Goal: Task Accomplishment & Management: Use online tool/utility

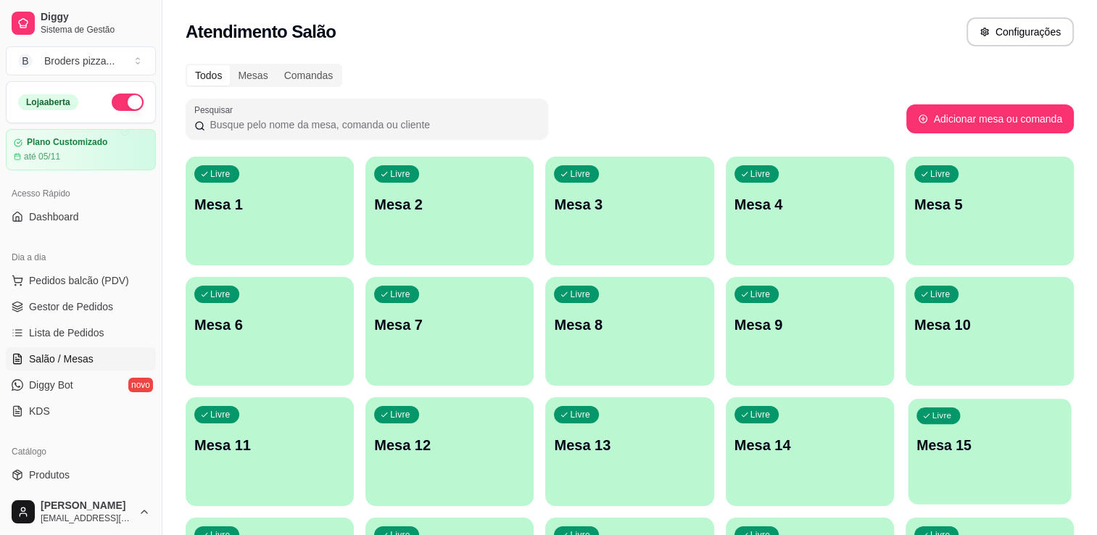
click at [945, 448] on p "Mesa 15" at bounding box center [989, 446] width 146 height 20
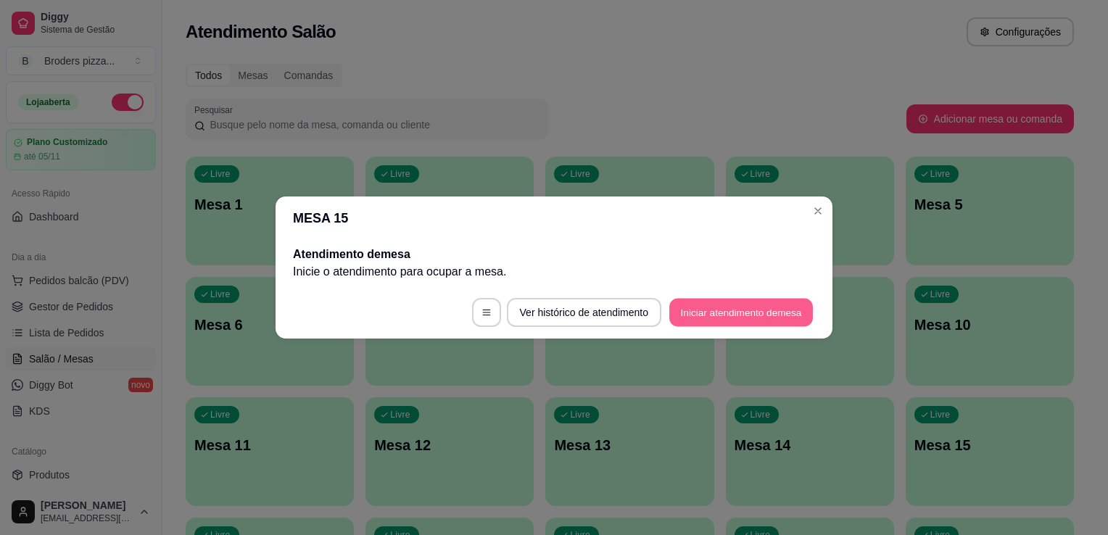
click at [690, 318] on button "Iniciar atendimento de mesa" at bounding box center [741, 313] width 144 height 28
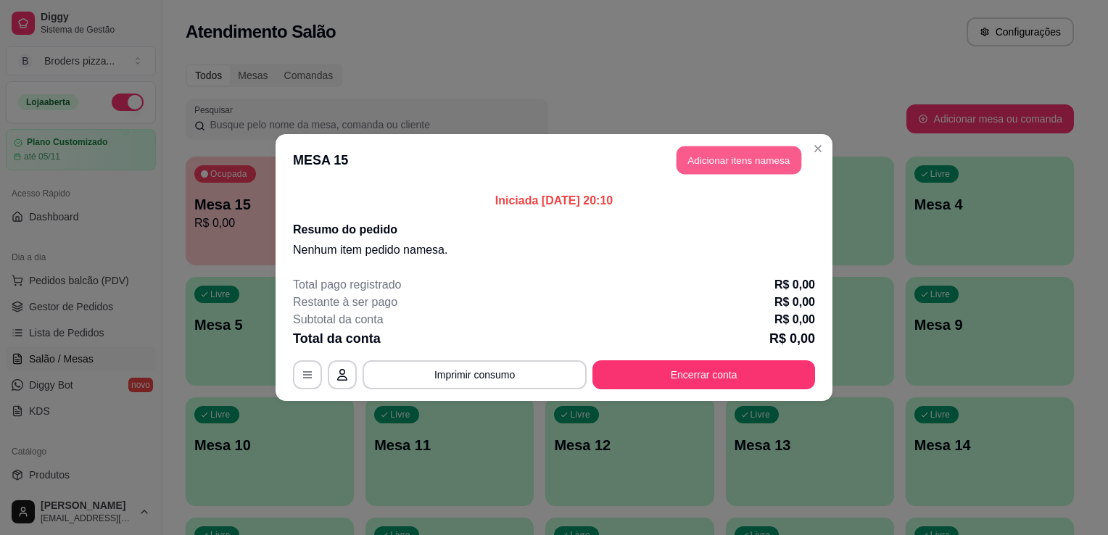
click at [743, 167] on button "Adicionar itens na mesa" at bounding box center [738, 160] width 125 height 28
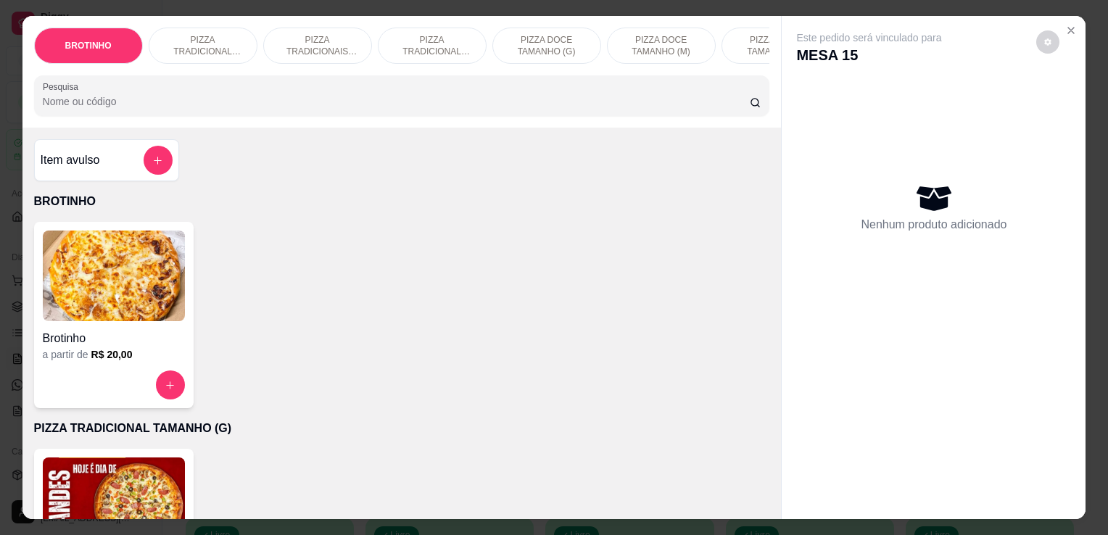
click at [200, 36] on p "PIZZA TRADICIONAL TAMANHO (G)" at bounding box center [203, 45] width 84 height 23
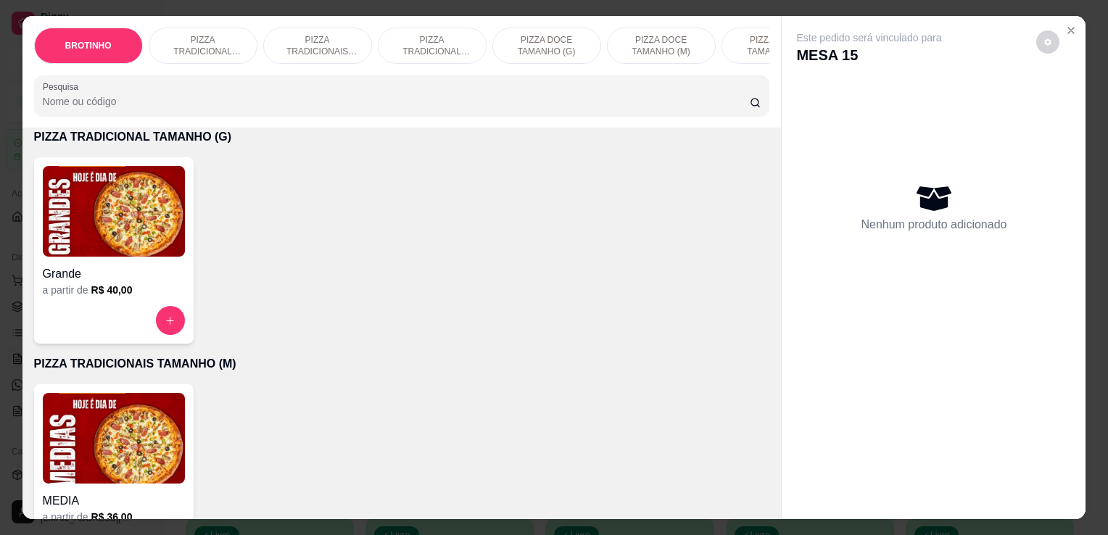
scroll to position [36, 0]
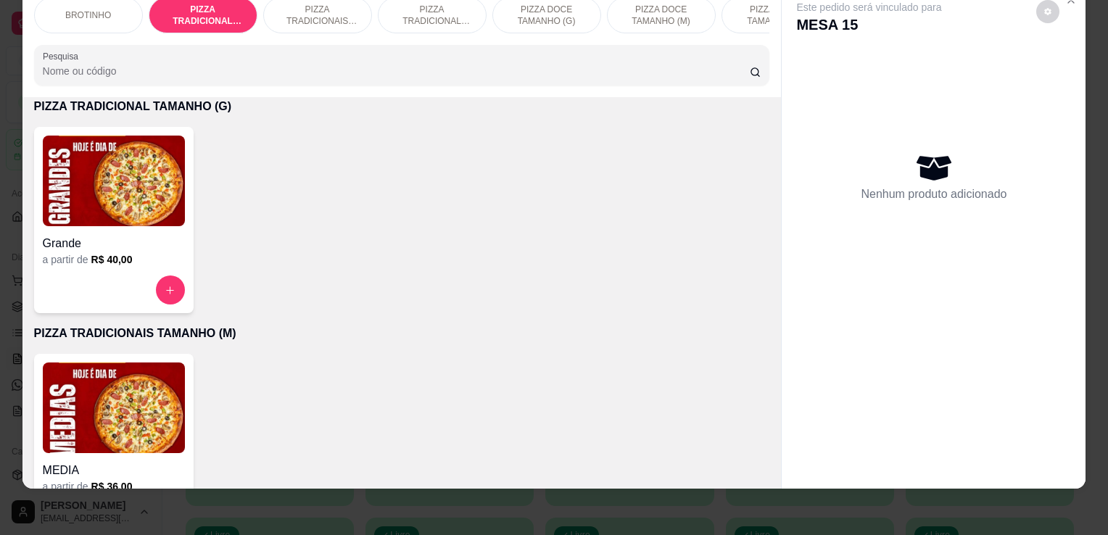
click at [115, 269] on div "Grande a partir de R$ 40,00" at bounding box center [113, 220] width 159 height 186
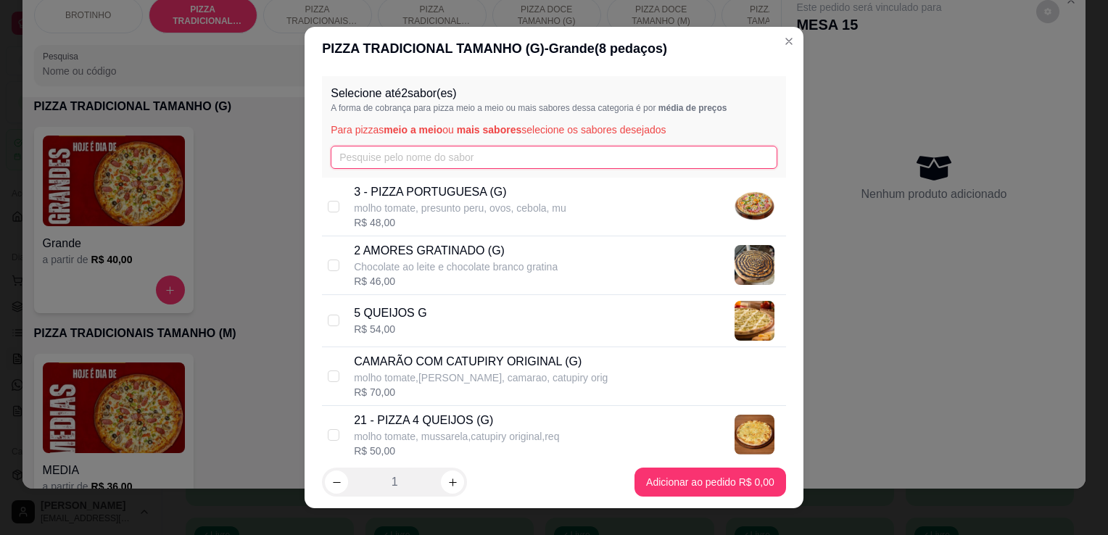
click at [370, 163] on input "text" at bounding box center [554, 157] width 447 height 23
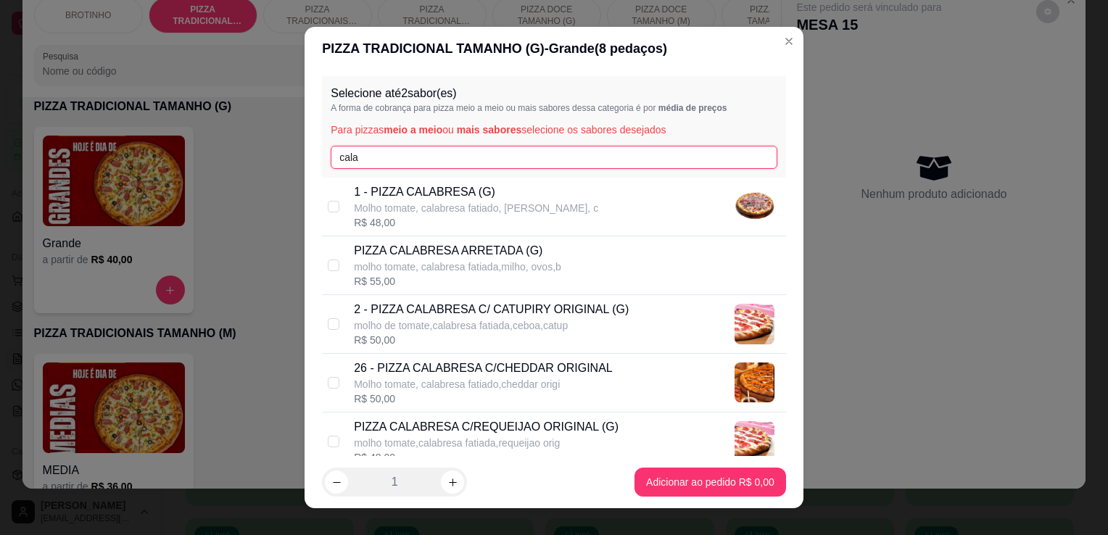
type input "cala"
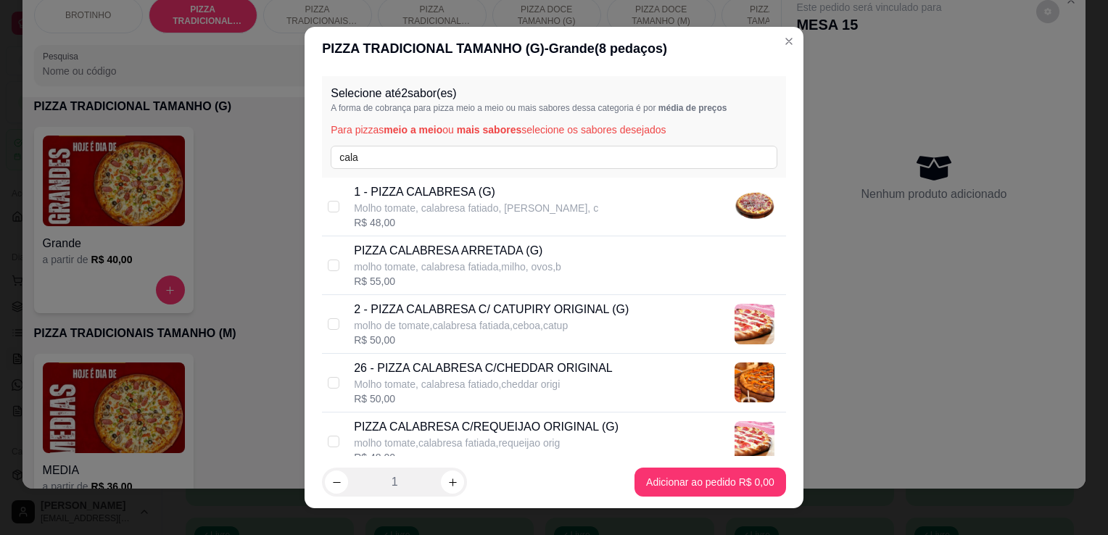
click at [404, 318] on p "molho de tomate,calabresa fatiada,ceboa,catup" at bounding box center [491, 325] width 275 height 14
checkbox input "true"
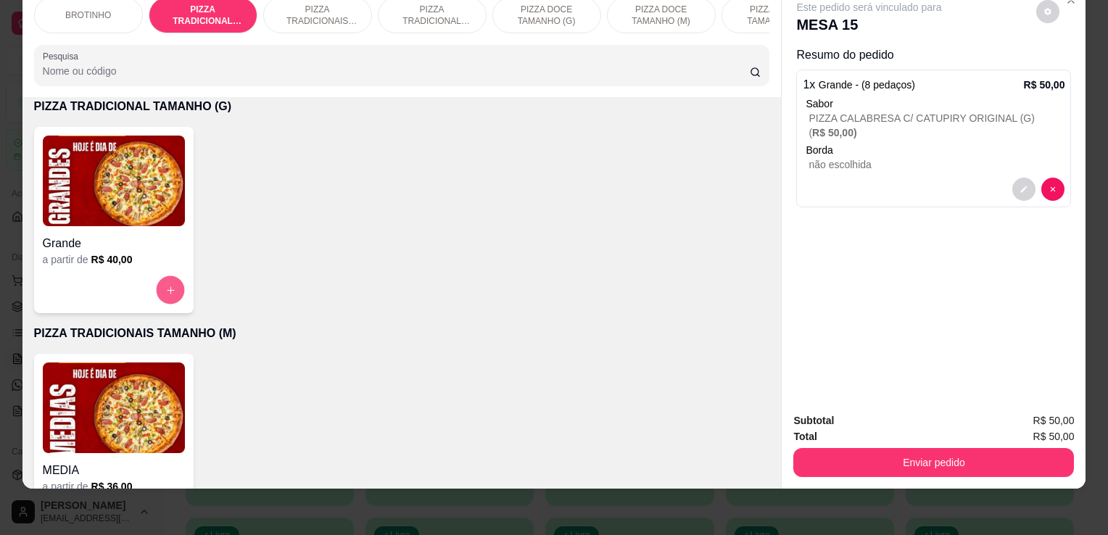
click at [165, 288] on icon "increase-product-quantity" at bounding box center [170, 290] width 11 height 11
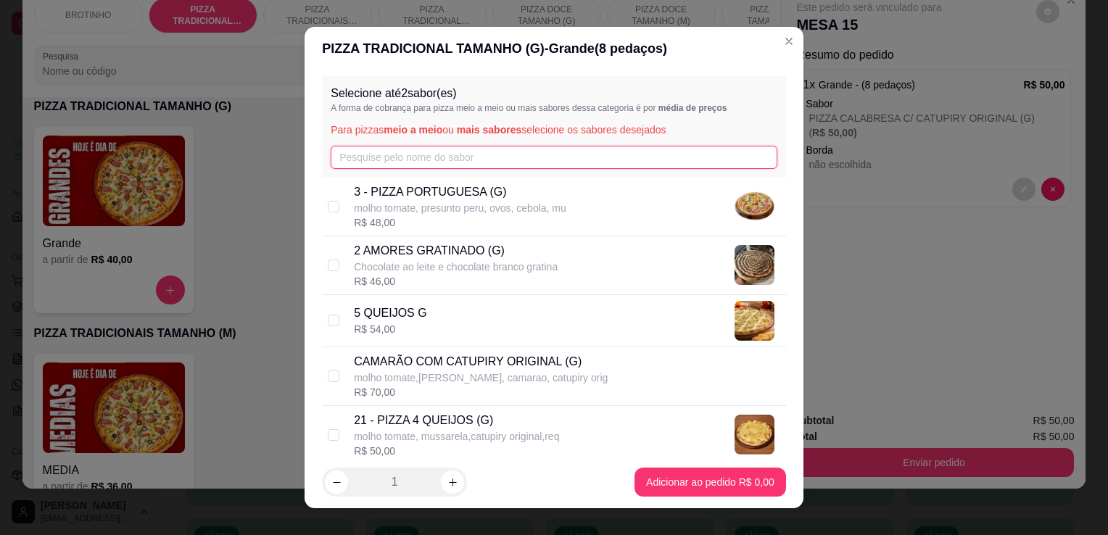
click at [350, 151] on input "text" at bounding box center [554, 157] width 447 height 23
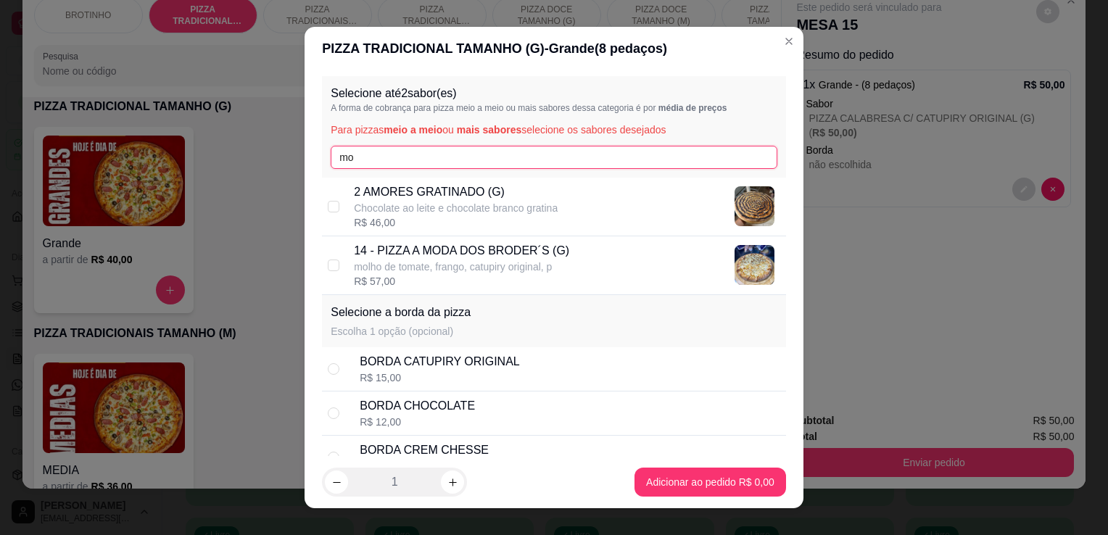
type input "m"
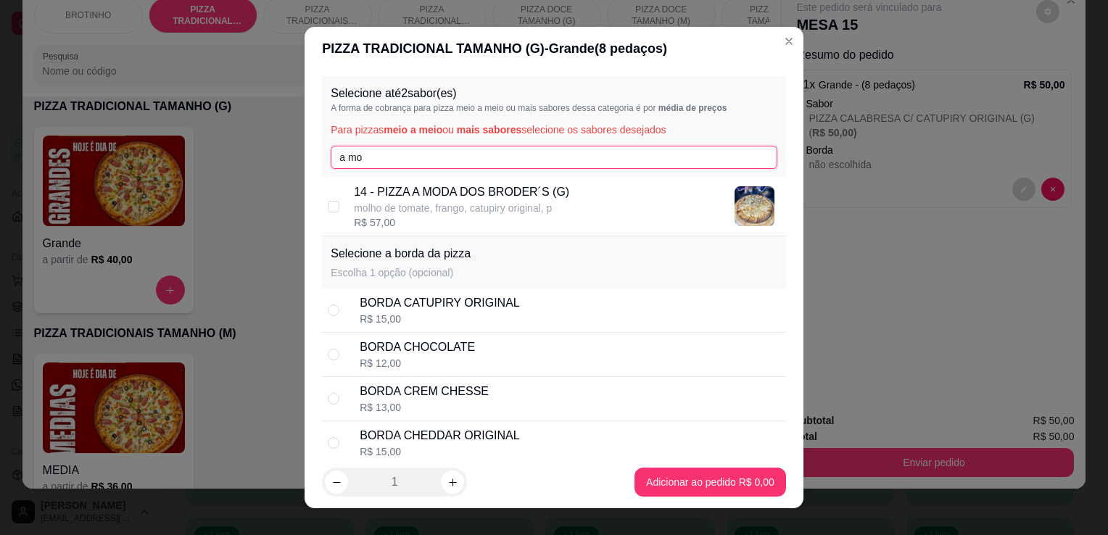
type input "a mo"
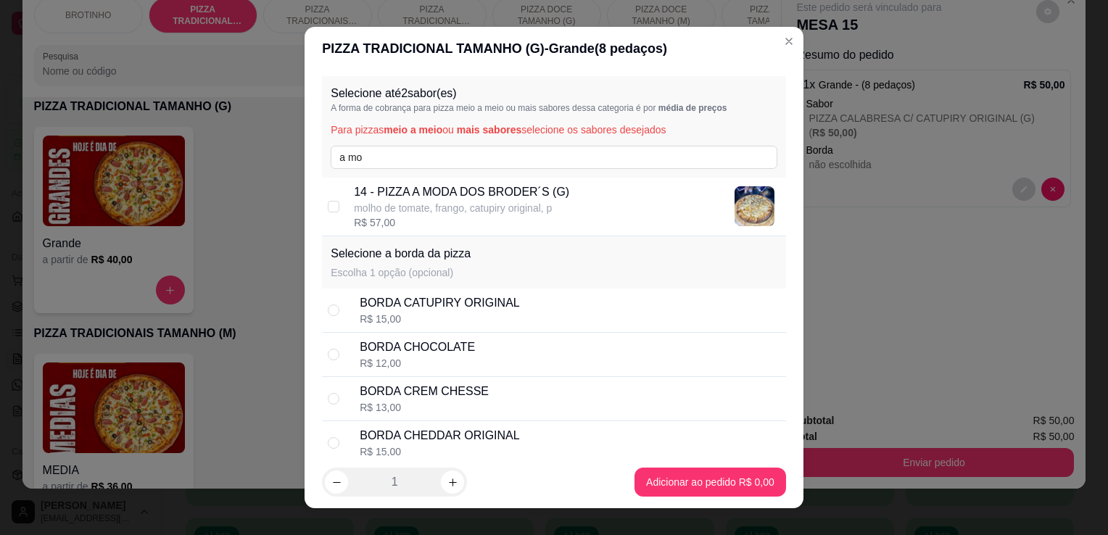
click at [404, 207] on p "molho de tomate, frango, catupiry original, p" at bounding box center [461, 208] width 215 height 14
checkbox input "true"
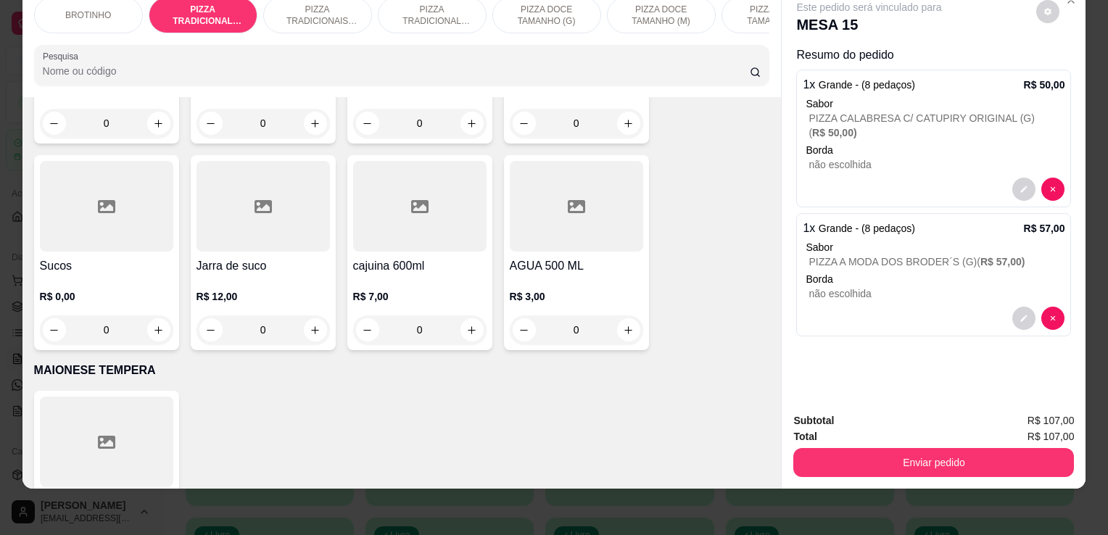
scroll to position [1704, 0]
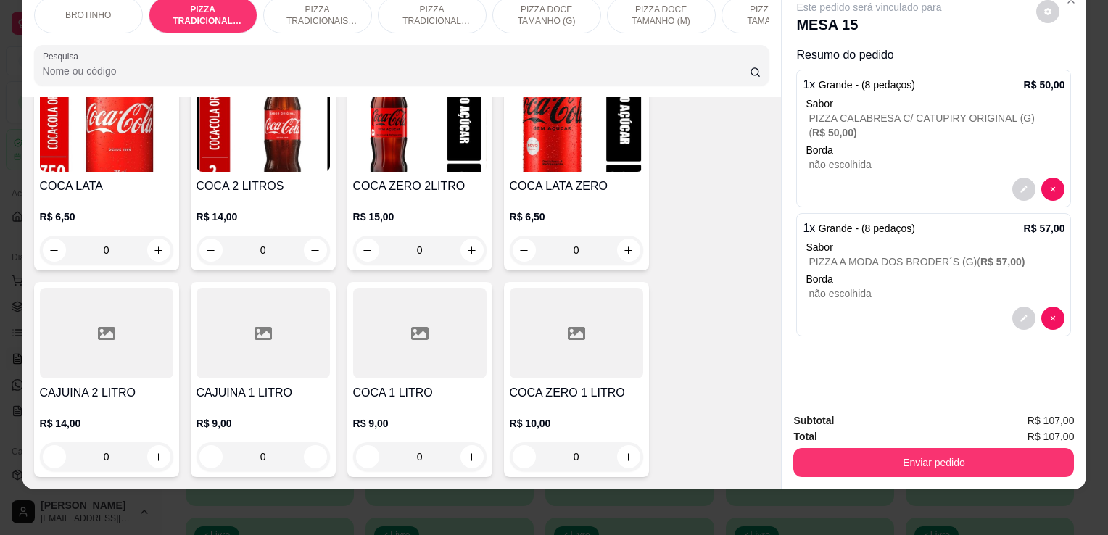
click at [287, 186] on h4 "COCA 2 LITROS" at bounding box center [262, 186] width 133 height 17
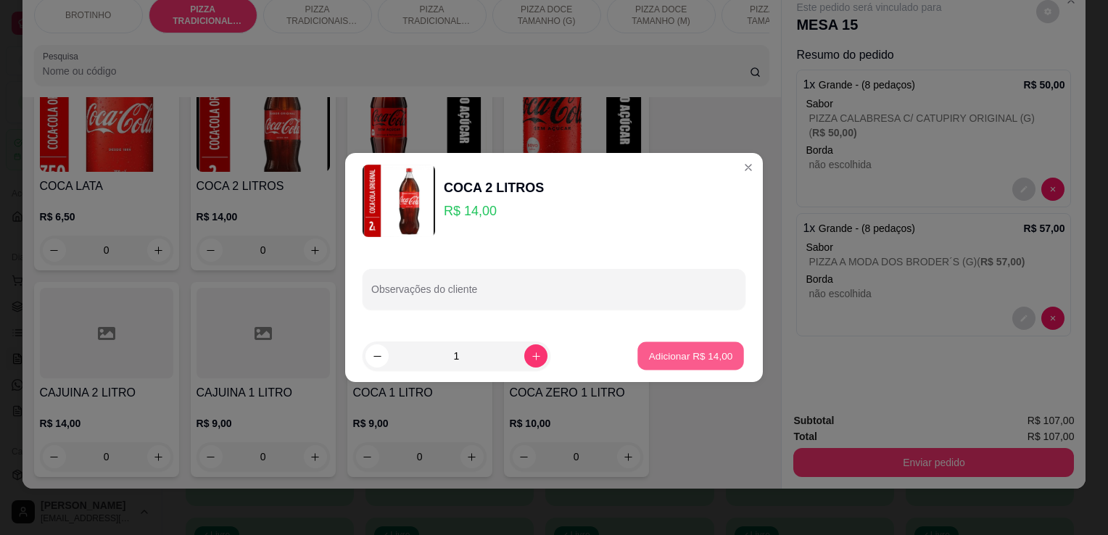
click at [704, 359] on p "Adicionar R$ 14,00" at bounding box center [691, 356] width 84 height 14
type input "1"
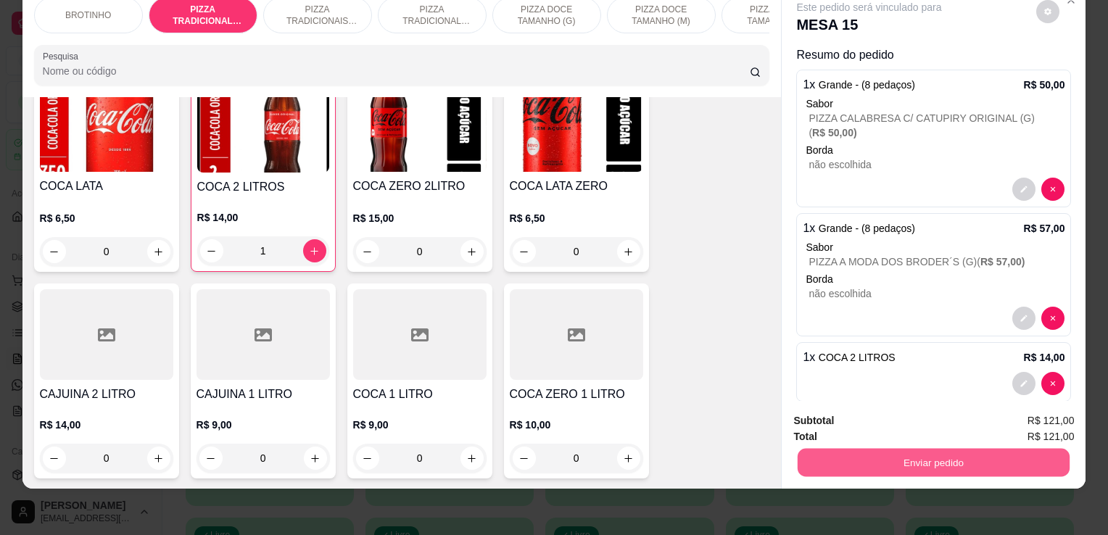
click at [939, 457] on button "Enviar pedido" at bounding box center [933, 462] width 272 height 28
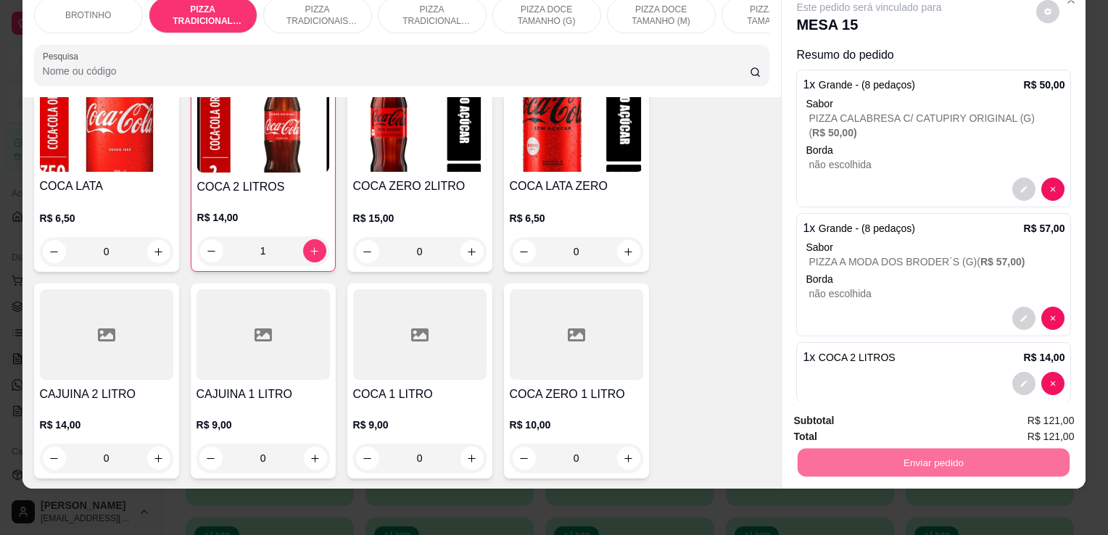
click at [1046, 409] on button "Enviar pedido" at bounding box center [1036, 415] width 80 height 27
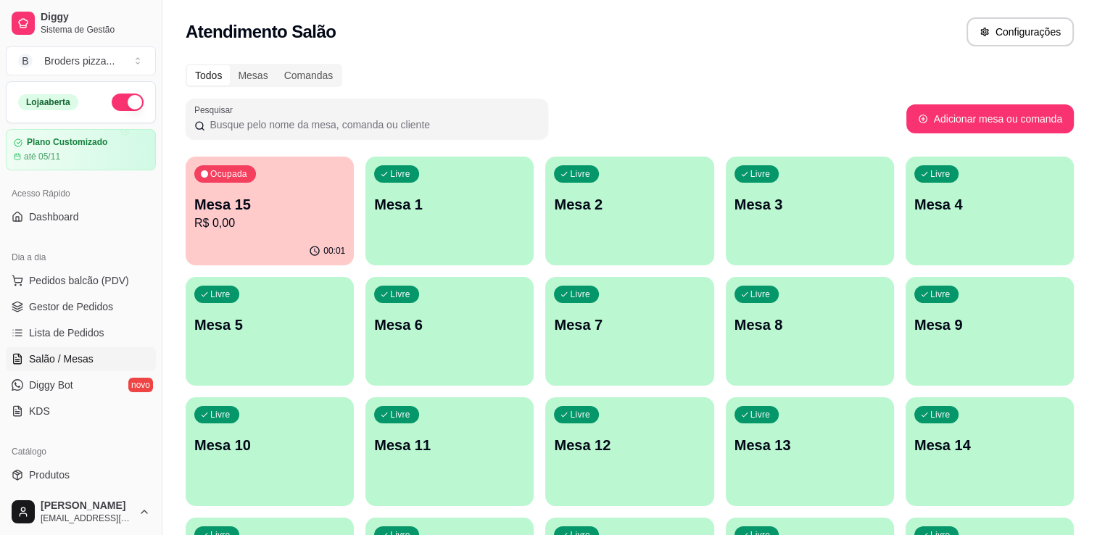
click at [303, 223] on p "R$ 0,00" at bounding box center [269, 223] width 151 height 17
click at [70, 313] on link "Gestor de Pedidos" at bounding box center [81, 306] width 150 height 23
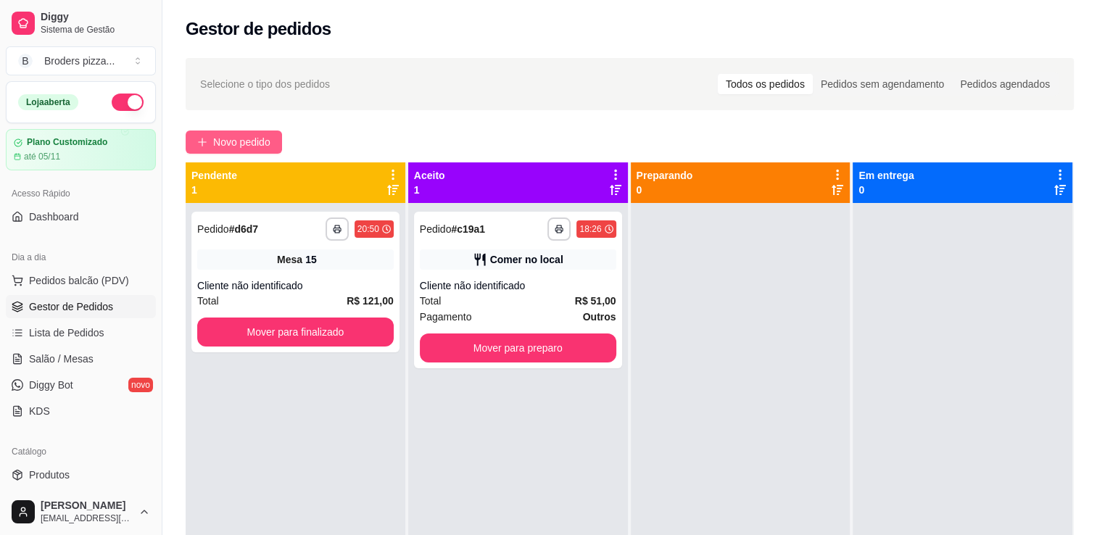
click at [224, 139] on span "Novo pedido" at bounding box center [241, 142] width 57 height 16
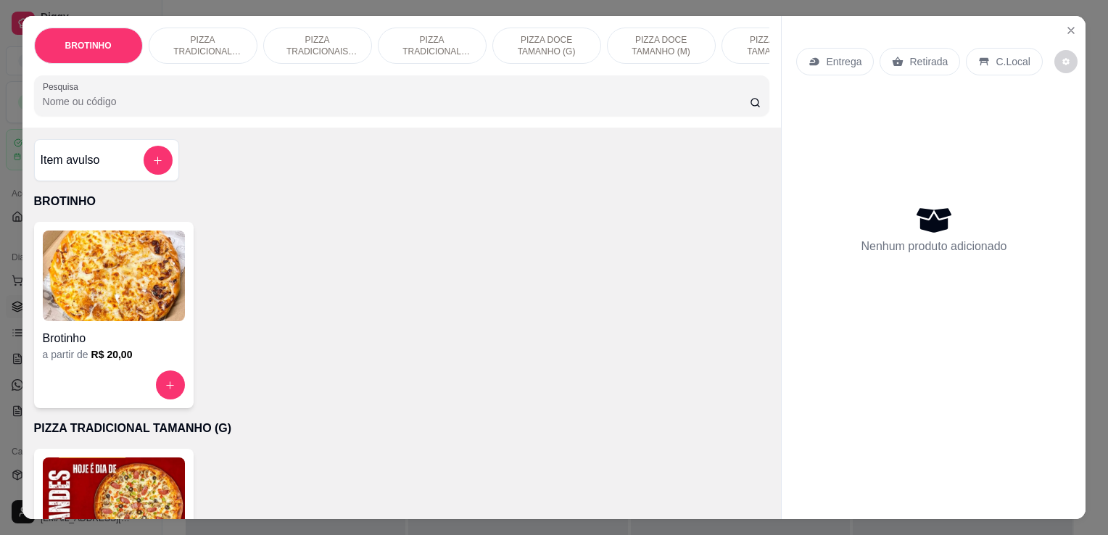
click at [415, 44] on p "PIZZA TRADICIONAL TAMANHO (P)" at bounding box center [432, 45] width 84 height 23
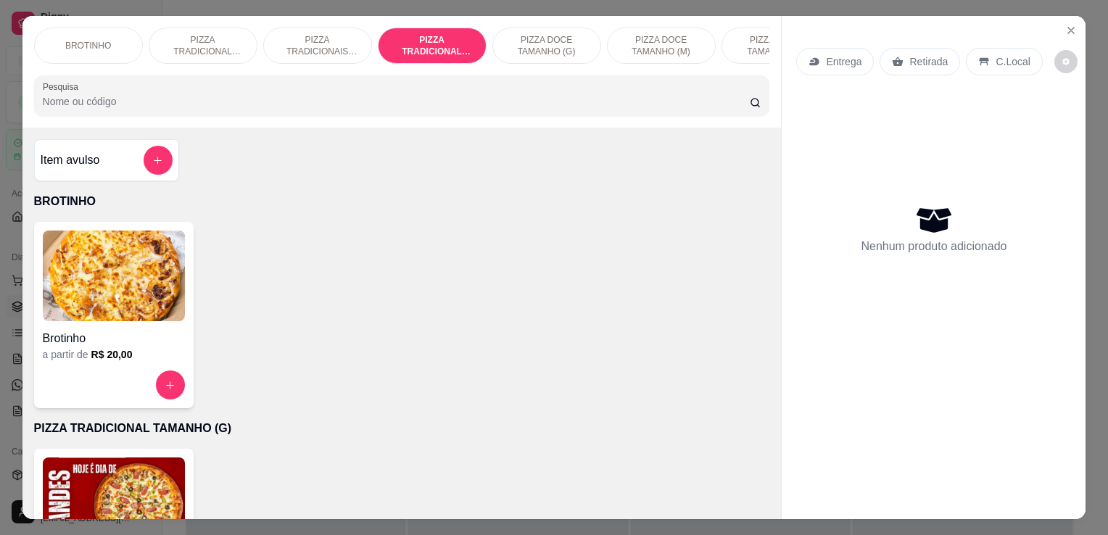
scroll to position [36, 0]
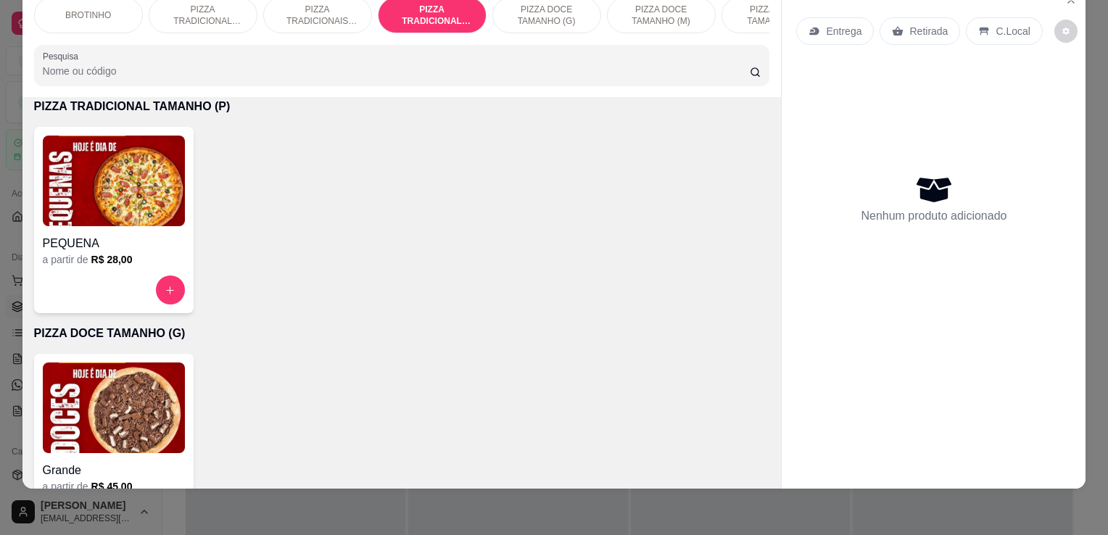
click at [101, 155] on img at bounding box center [114, 181] width 142 height 91
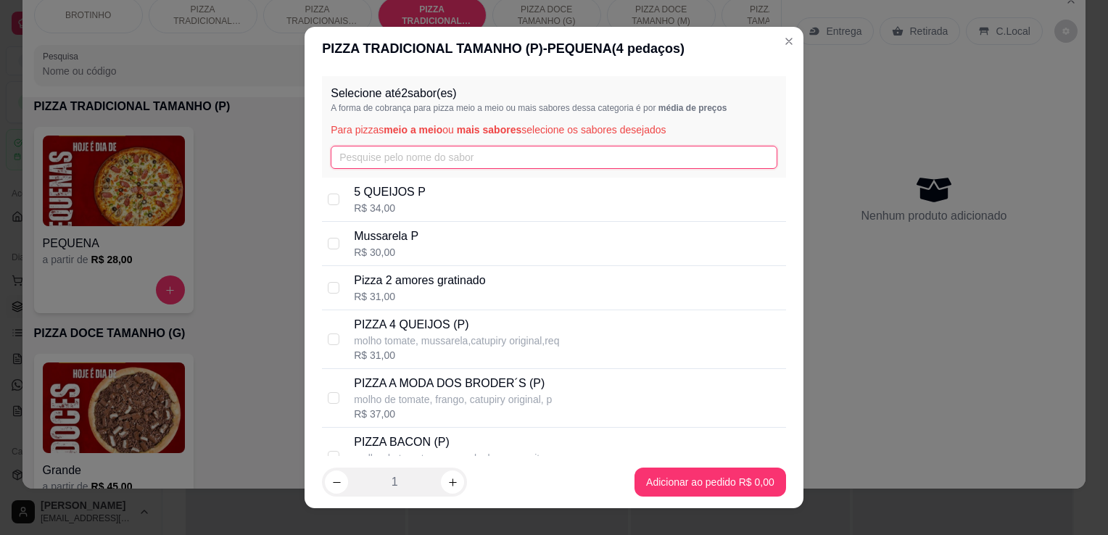
click at [476, 158] on input "text" at bounding box center [554, 157] width 447 height 23
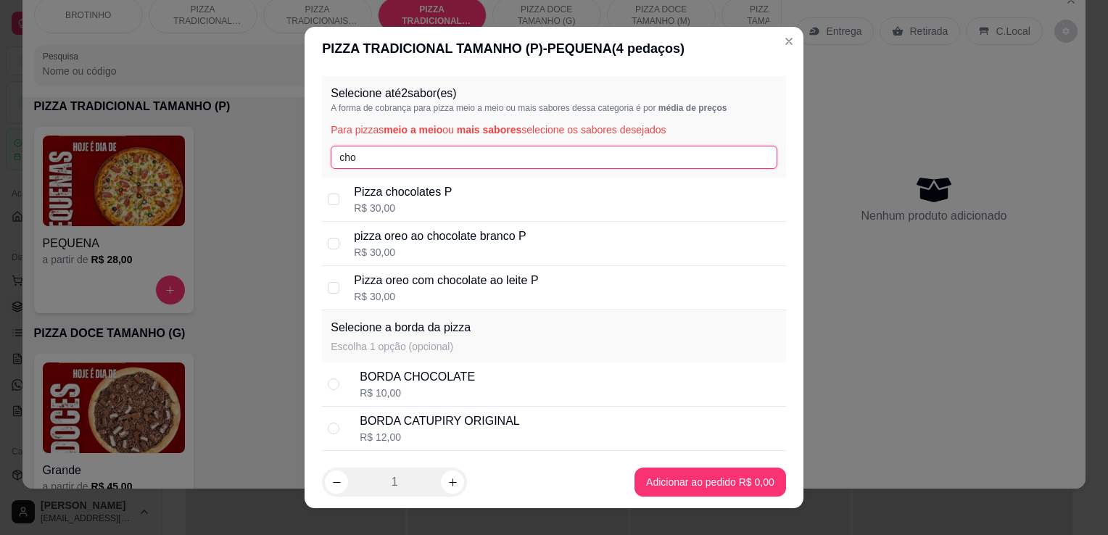
type input "cho"
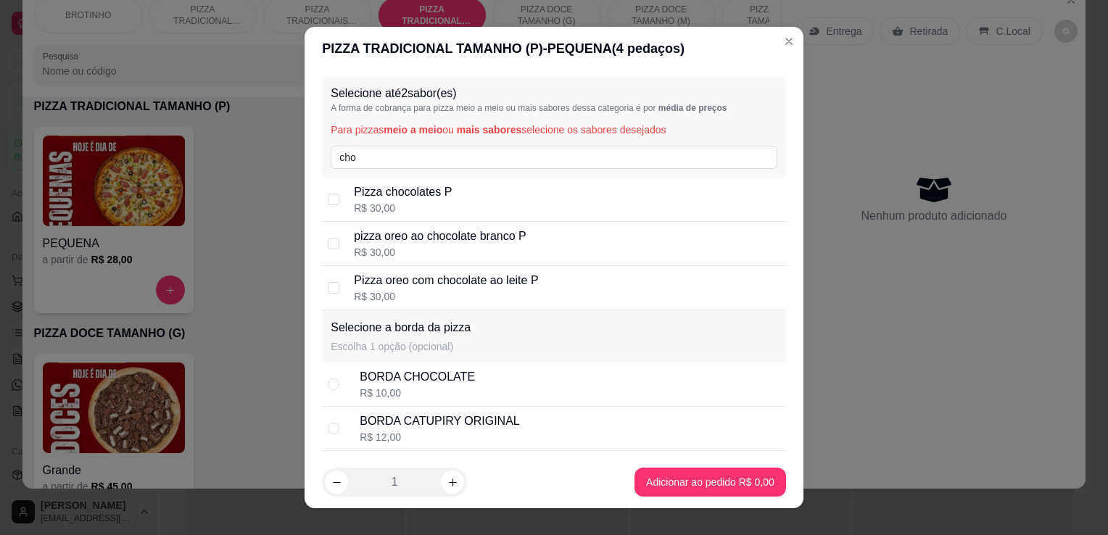
click at [501, 193] on div "Pizza chocolates P R$ 30,00" at bounding box center [567, 199] width 426 height 32
checkbox input "true"
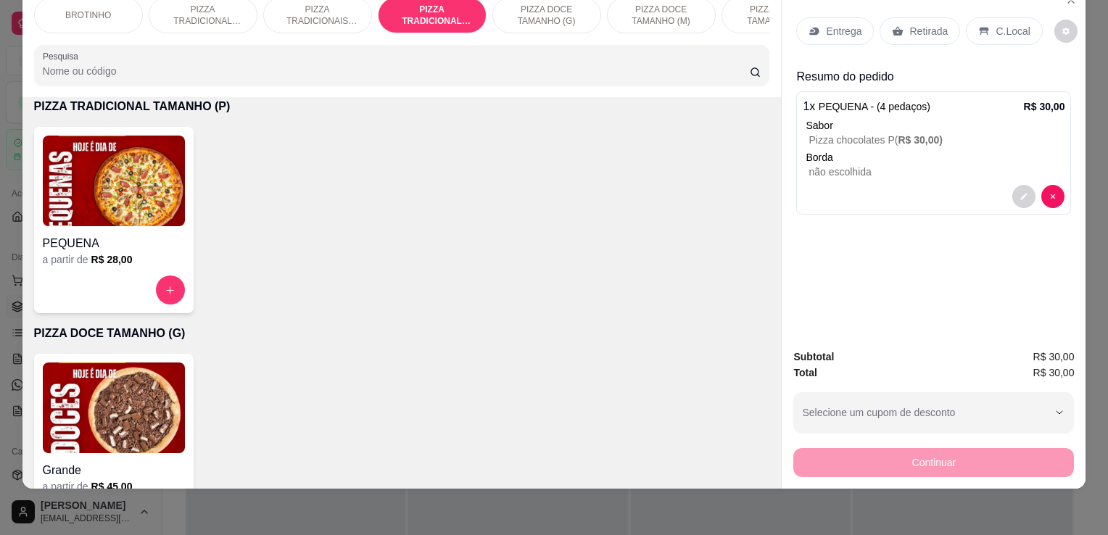
click at [1015, 24] on p "C.Local" at bounding box center [1012, 31] width 34 height 14
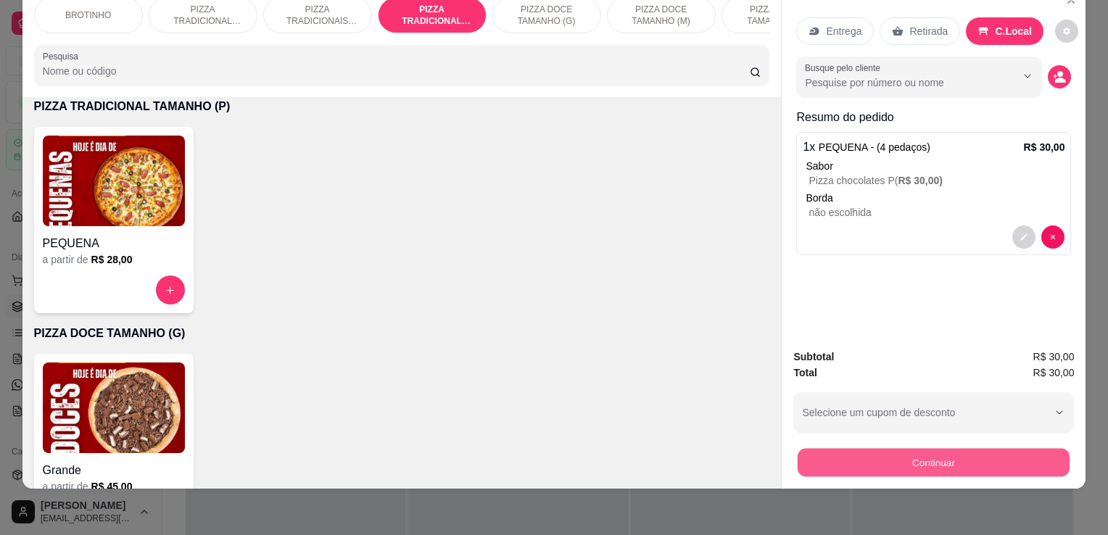
click at [901, 455] on button "Continuar" at bounding box center [933, 462] width 272 height 28
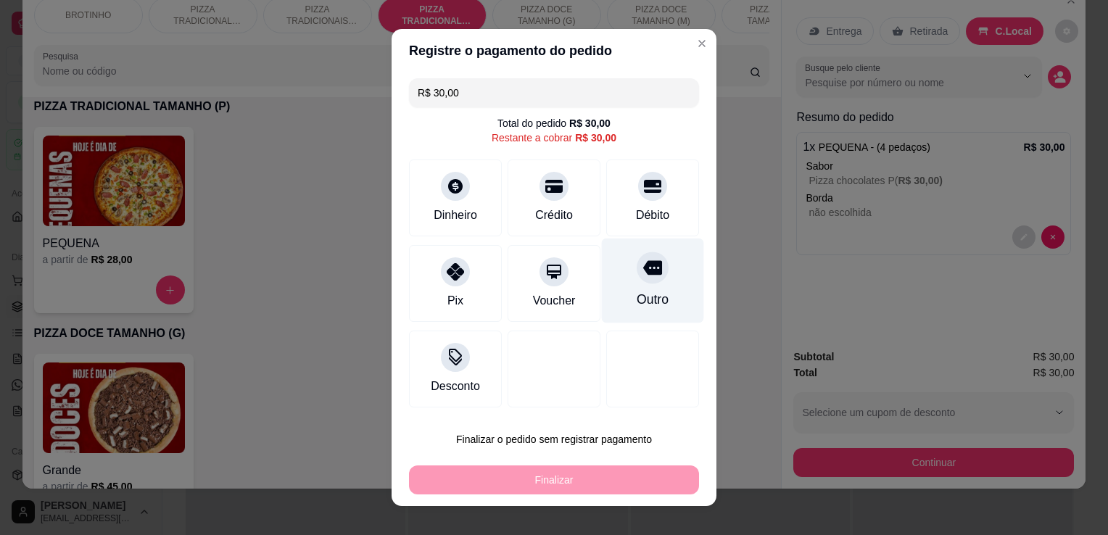
click at [657, 288] on div "Outro" at bounding box center [653, 280] width 102 height 85
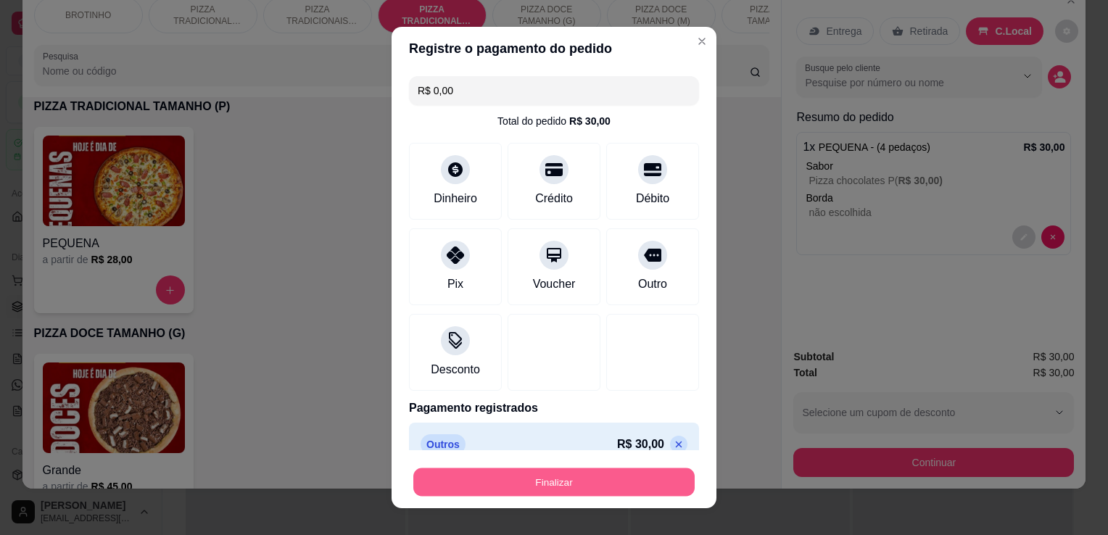
click at [603, 481] on button "Finalizar" at bounding box center [553, 482] width 281 height 28
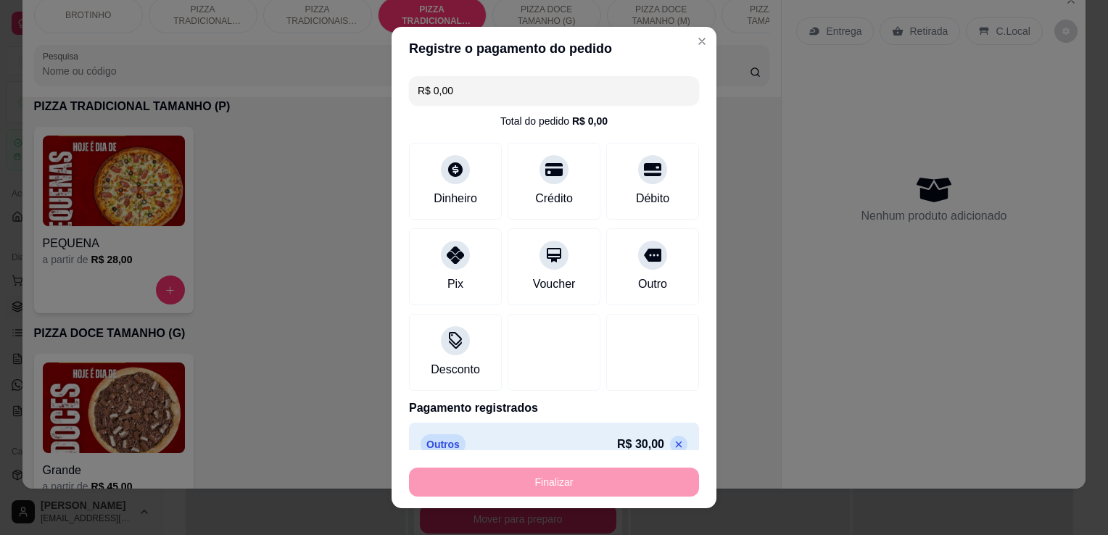
type input "-R$ 30,00"
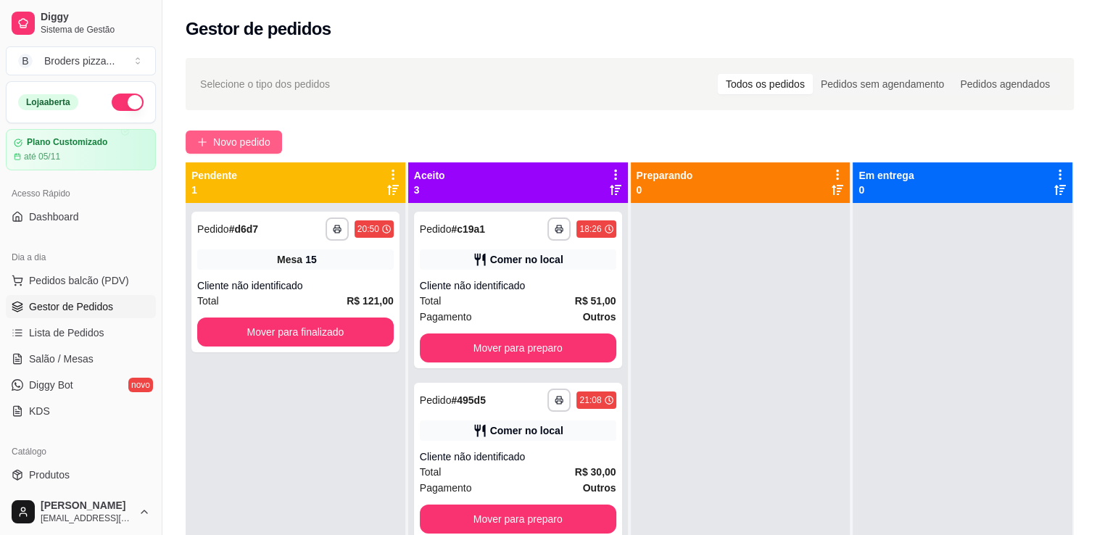
click at [238, 147] on span "Novo pedido" at bounding box center [241, 142] width 57 height 16
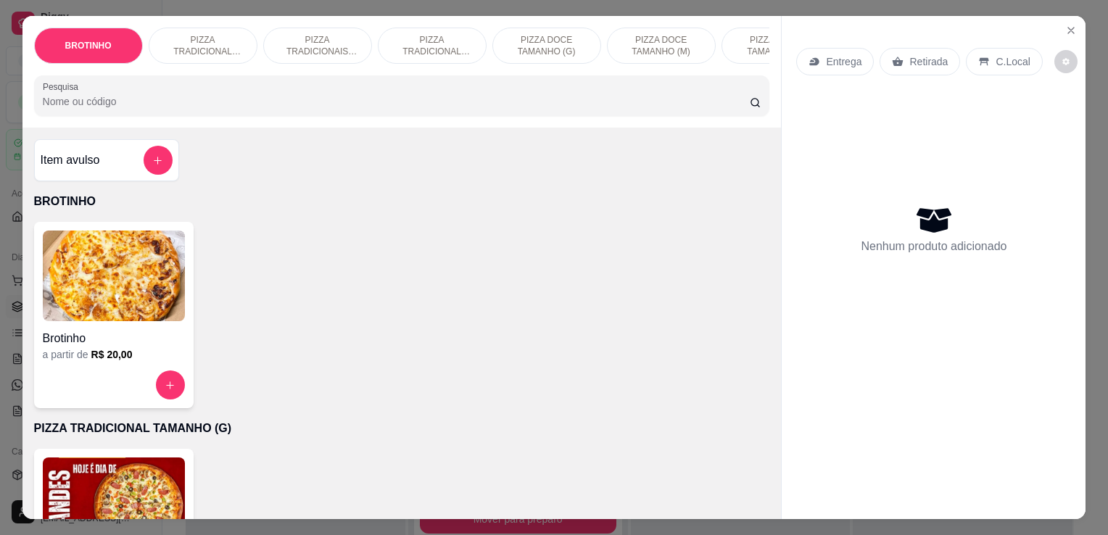
click at [161, 460] on div "Grande a partir de R$ 40,00" at bounding box center [113, 542] width 159 height 186
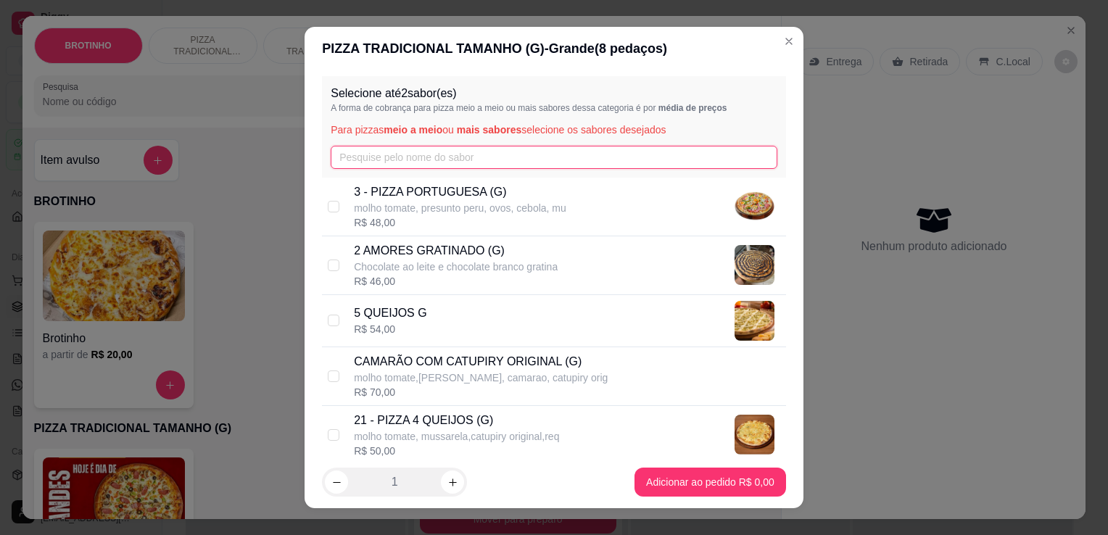
click at [427, 162] on input "text" at bounding box center [554, 157] width 447 height 23
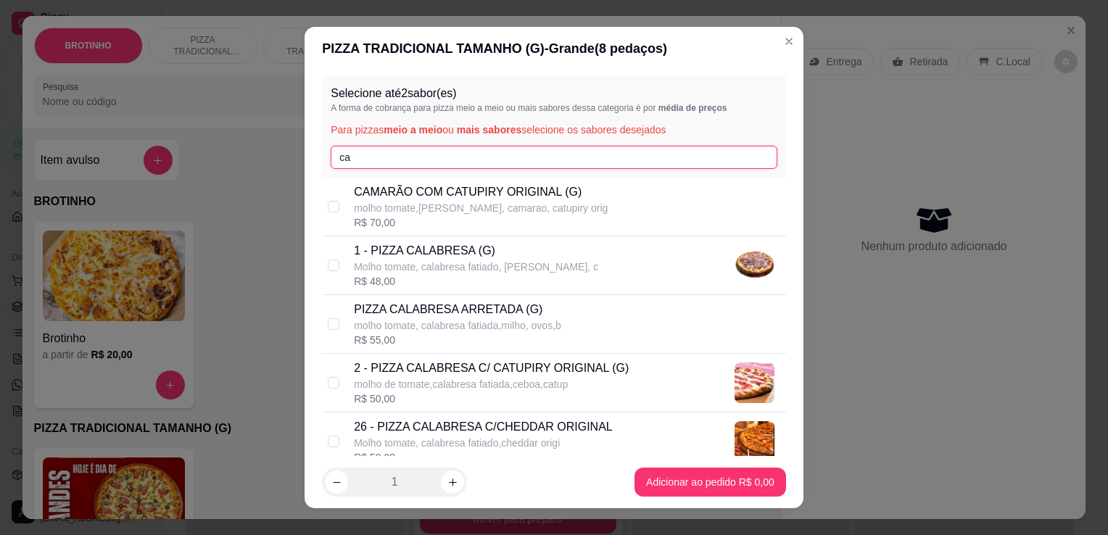
type input "ca"
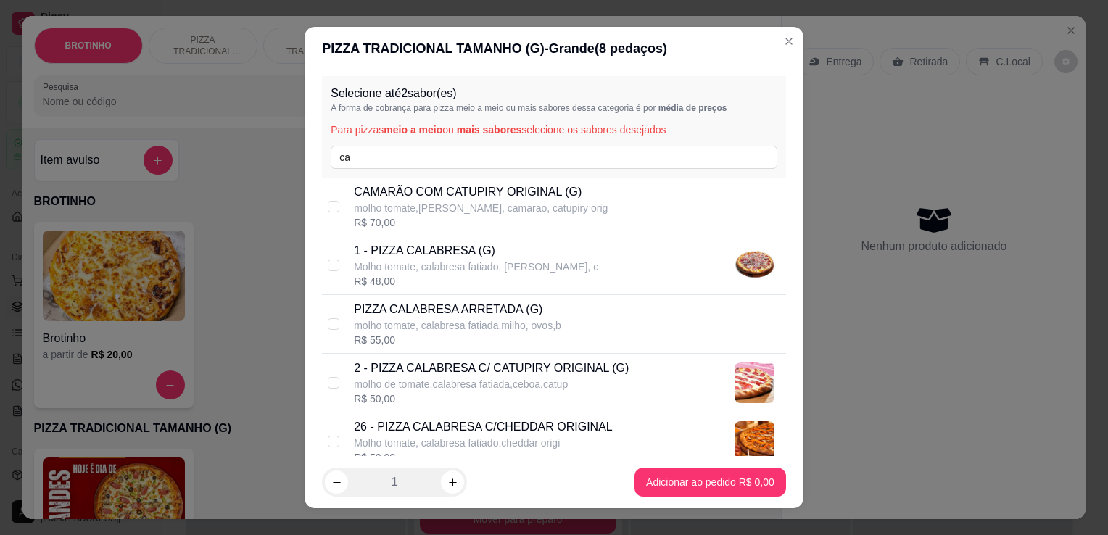
click at [417, 244] on p "1 - PIZZA CALABRESA (G)" at bounding box center [476, 250] width 244 height 17
checkbox input "true"
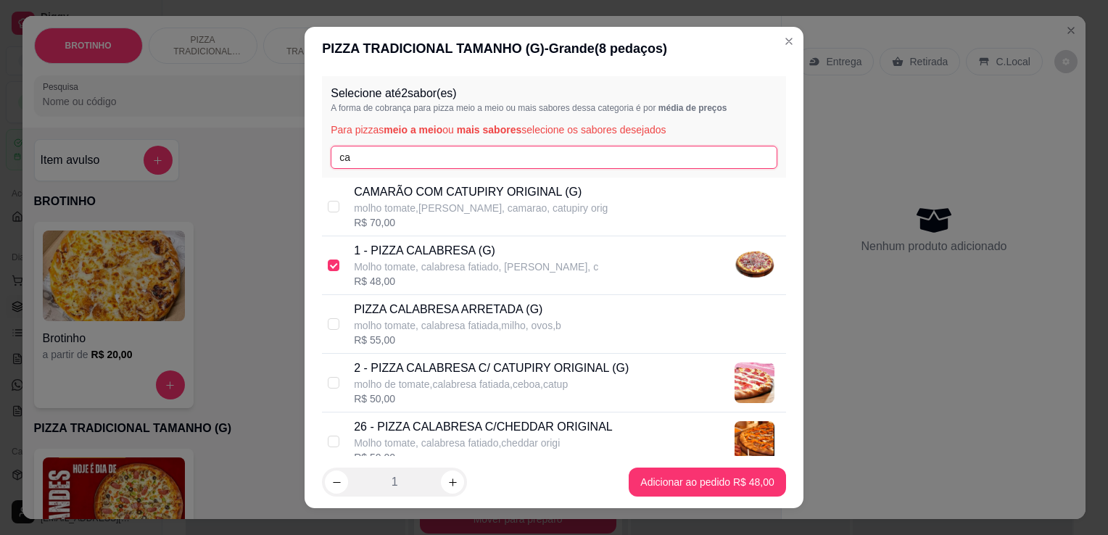
click at [426, 158] on input "ca" at bounding box center [554, 157] width 447 height 23
type input "c"
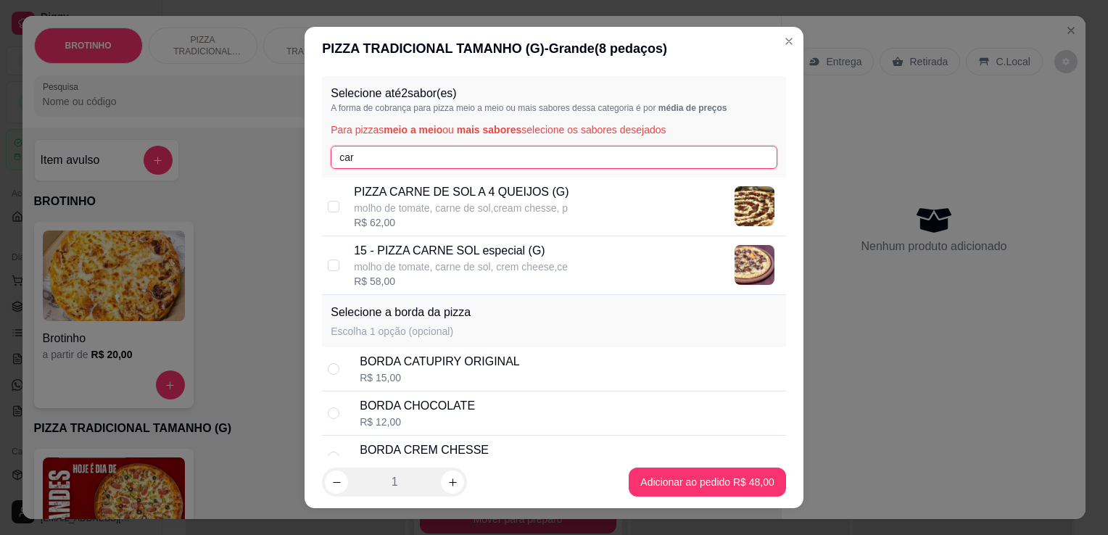
type input "car"
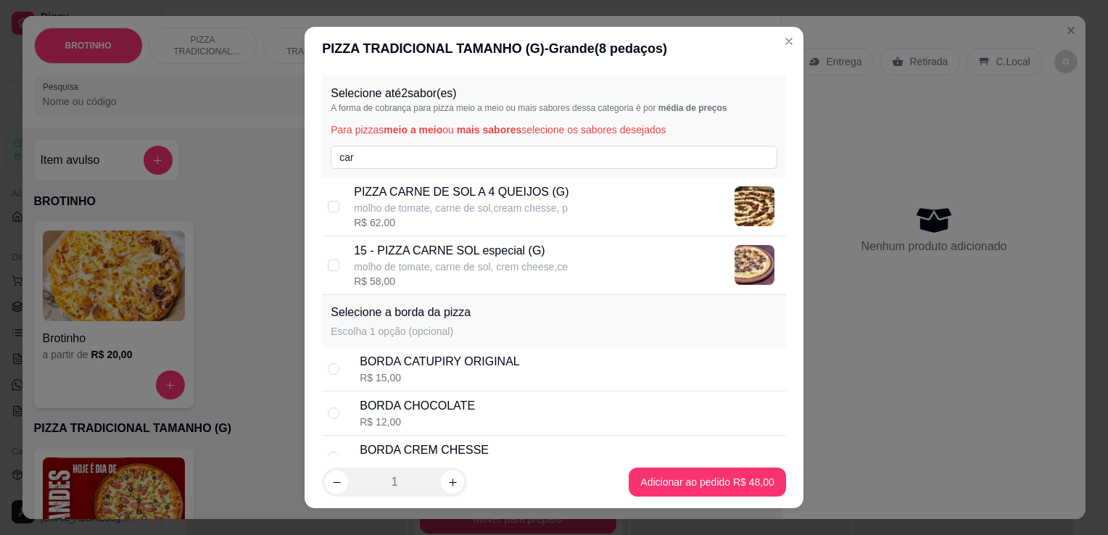
click at [455, 268] on p "molho de tomate, carne de sol, crem cheese,ce" at bounding box center [461, 267] width 214 height 14
checkbox input "true"
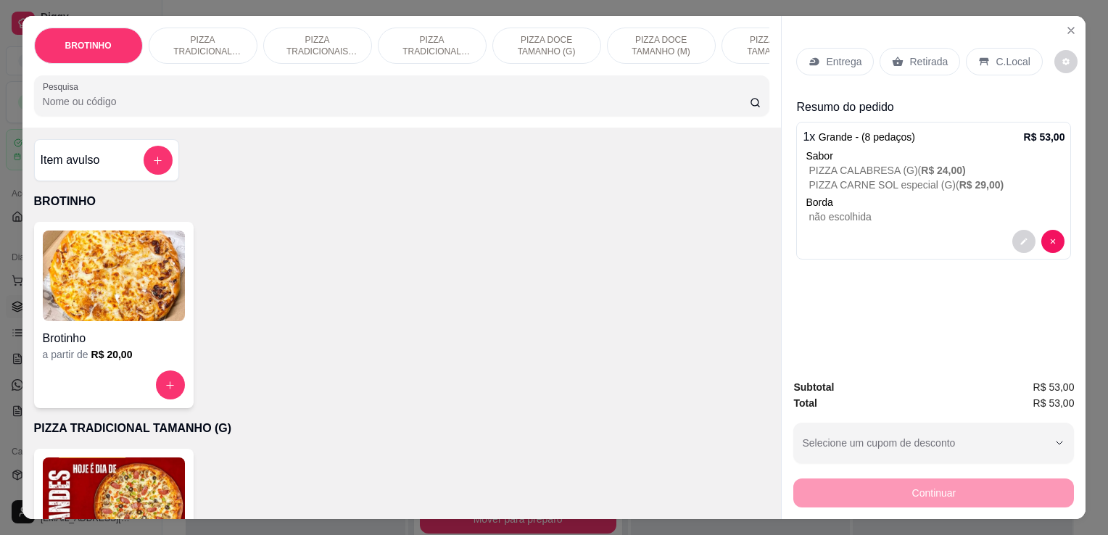
click at [915, 60] on p "Retirada" at bounding box center [928, 61] width 38 height 14
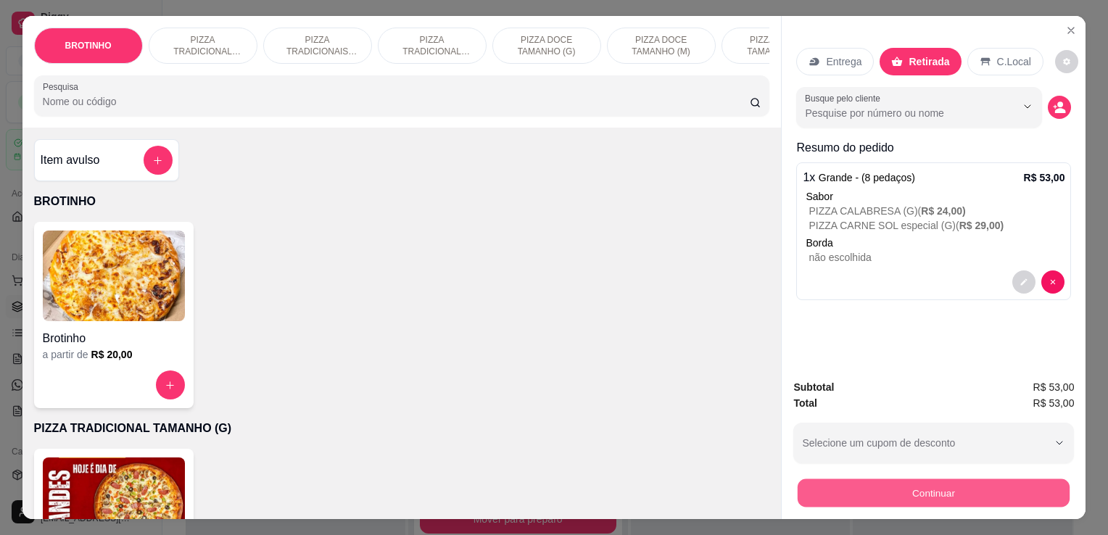
click at [837, 490] on button "Continuar" at bounding box center [933, 492] width 272 height 28
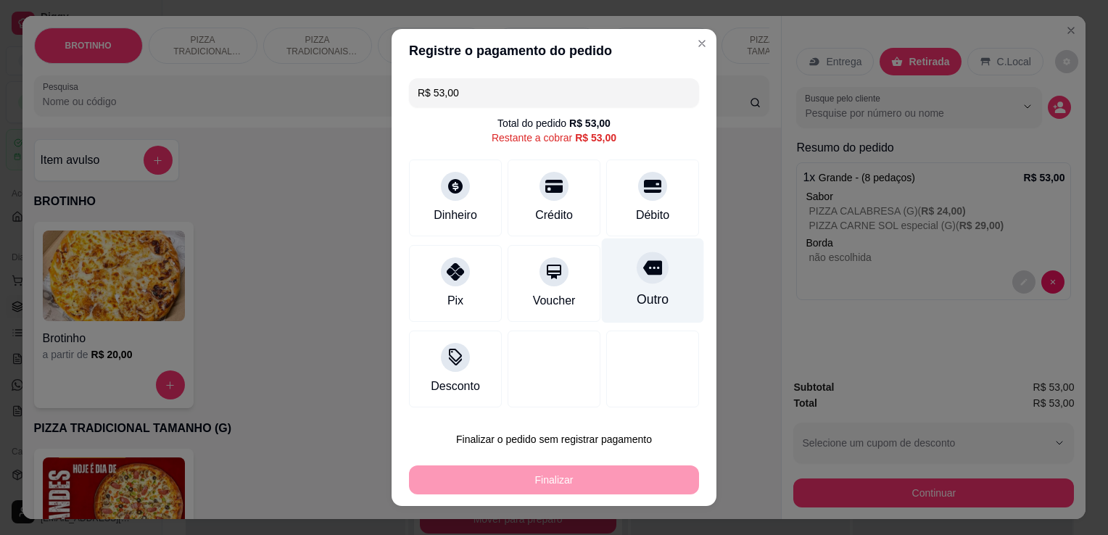
click at [655, 311] on div "Outro" at bounding box center [653, 280] width 102 height 85
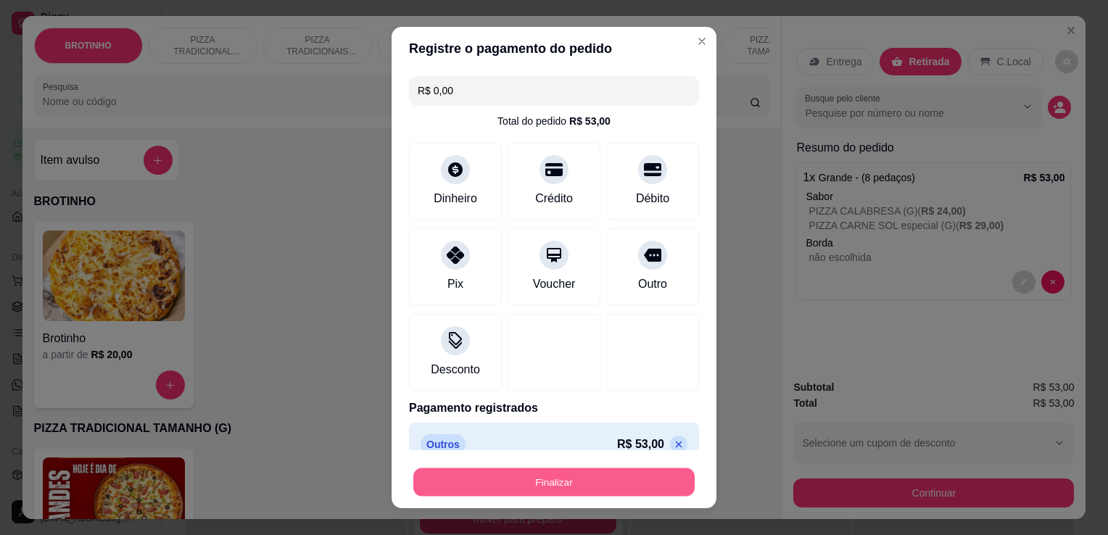
click at [559, 486] on button "Finalizar" at bounding box center [553, 482] width 281 height 28
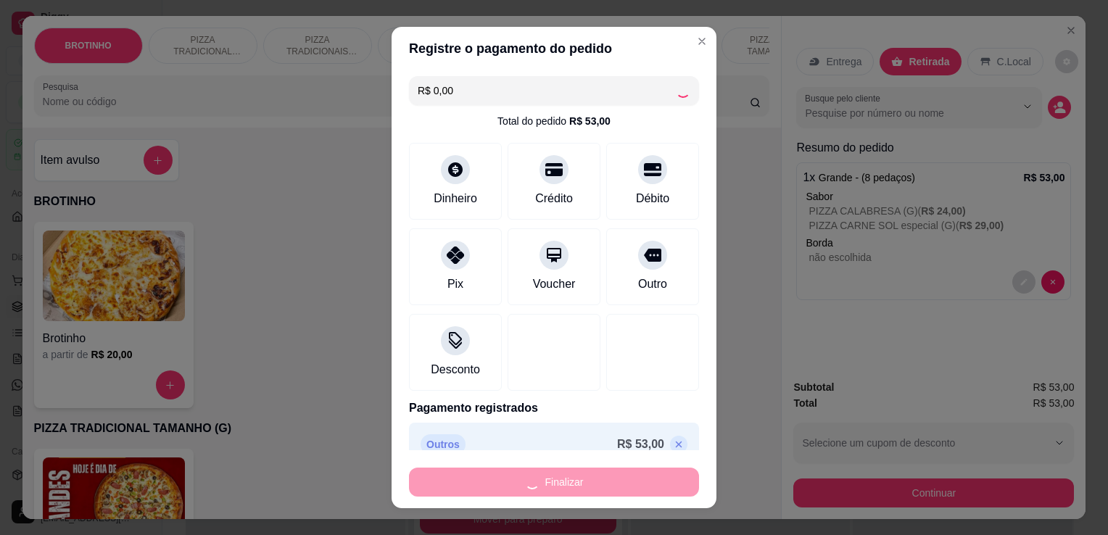
type input "-R$ 53,00"
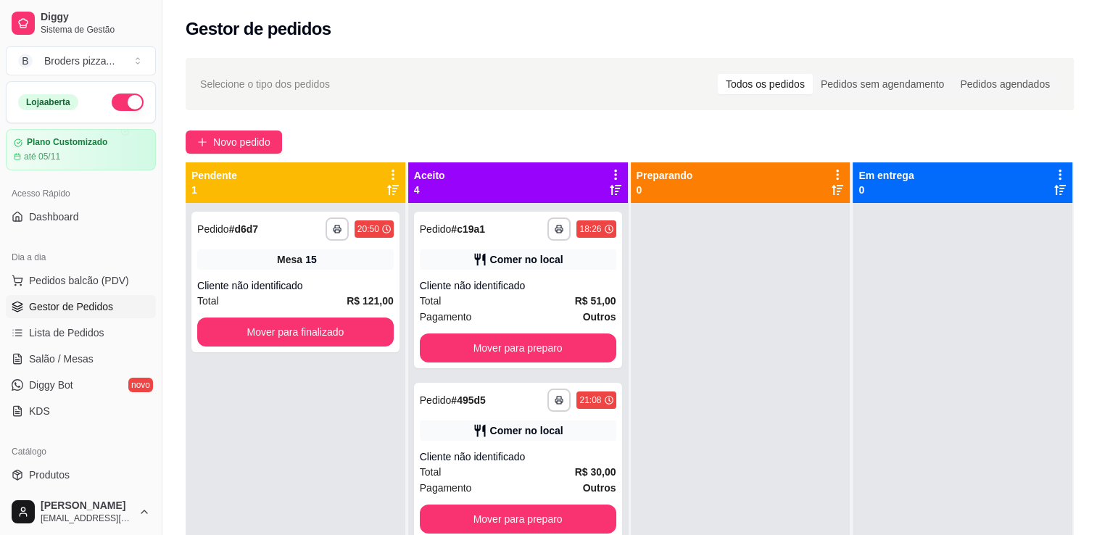
click at [559, 486] on div "Pagamento Outros" at bounding box center [518, 488] width 196 height 16
click at [80, 362] on span "Salão / Mesas" at bounding box center [61, 359] width 65 height 14
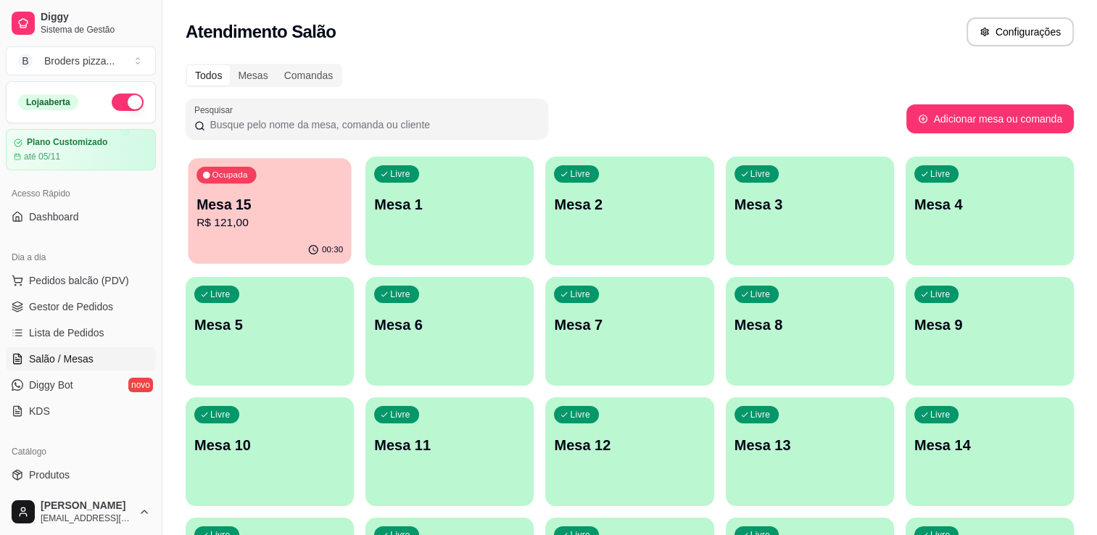
click at [267, 217] on p "R$ 121,00" at bounding box center [269, 223] width 146 height 17
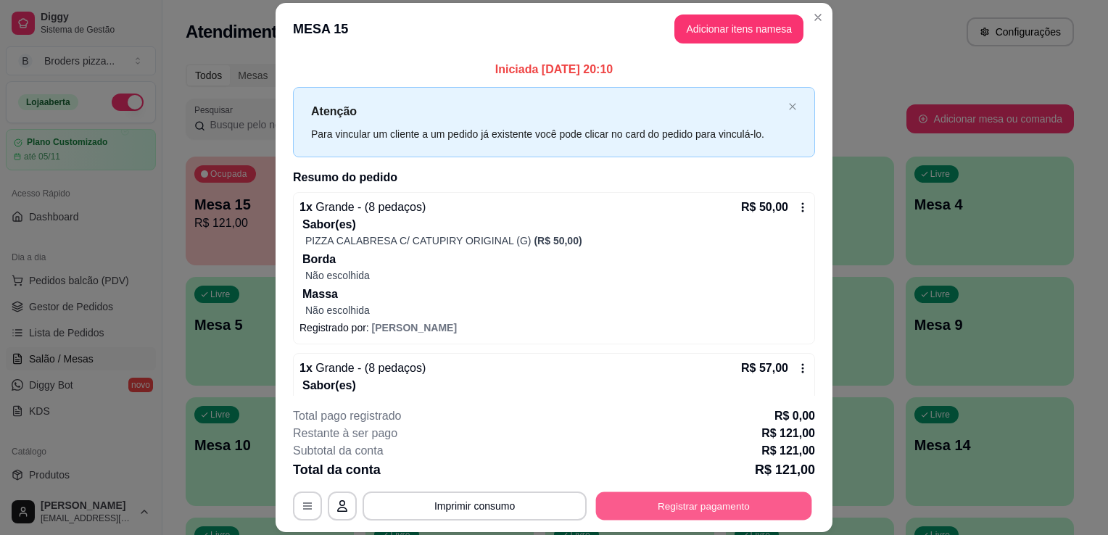
click at [641, 502] on button "Registrar pagamento" at bounding box center [704, 506] width 216 height 28
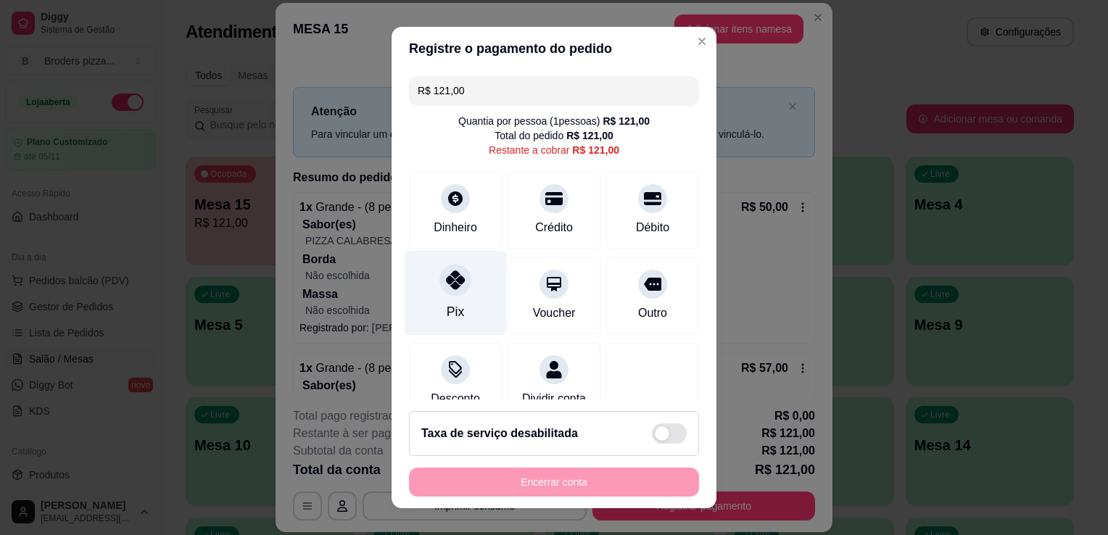
click at [455, 303] on div "Pix" at bounding box center [455, 293] width 102 height 85
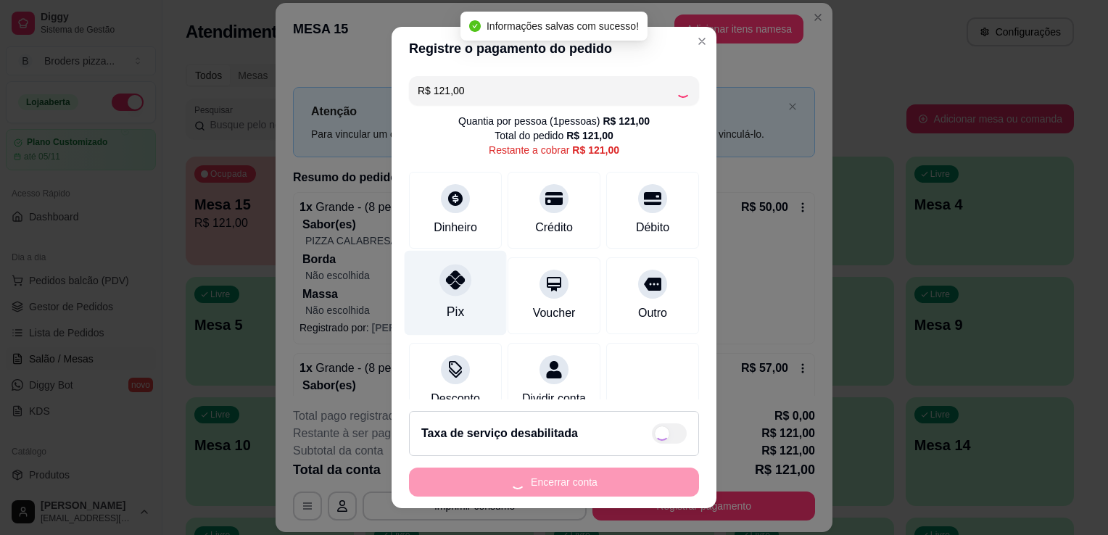
type input "R$ 0,00"
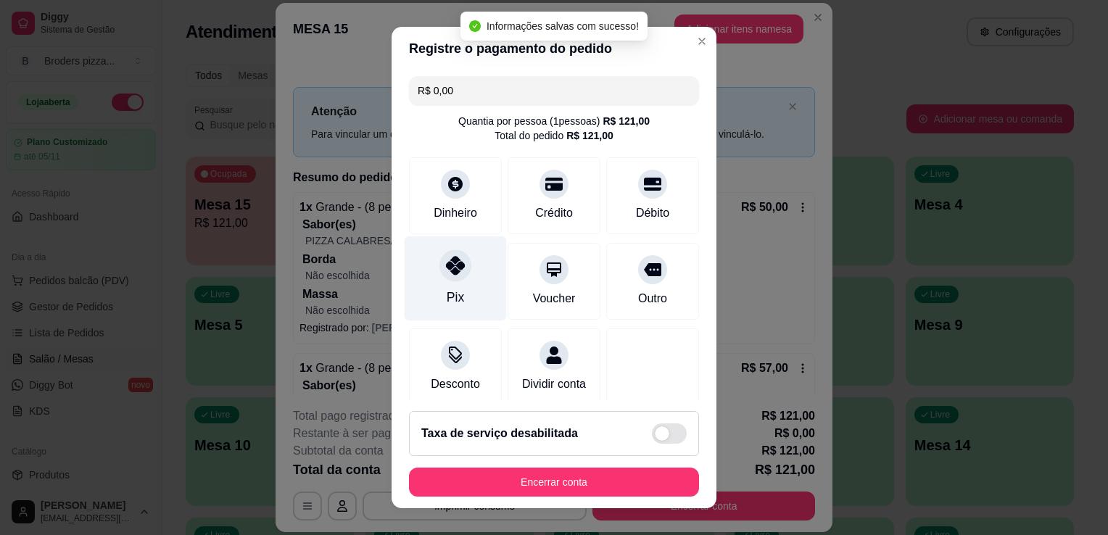
click at [455, 303] on div "Pix" at bounding box center [455, 278] width 102 height 85
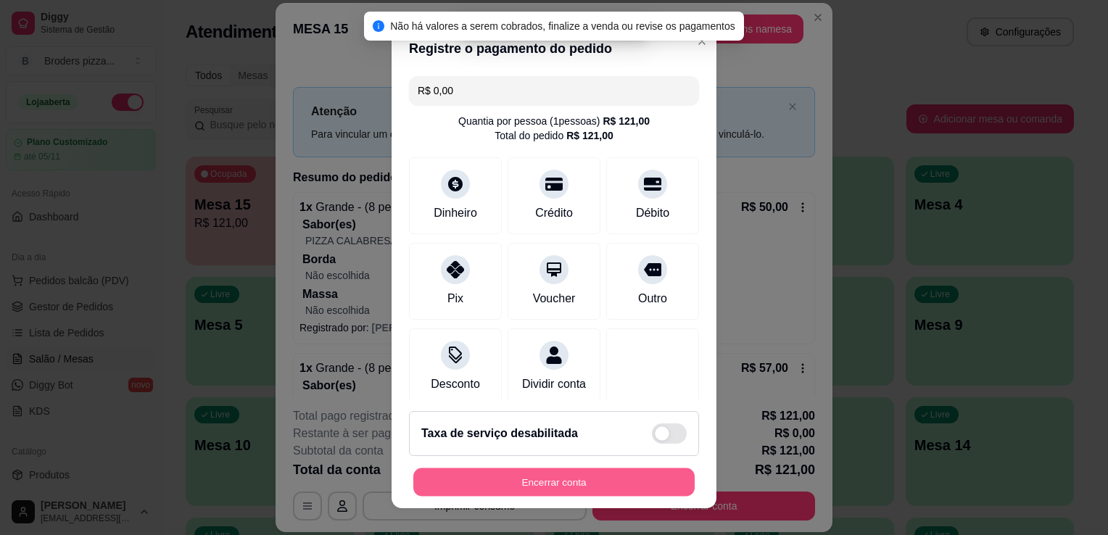
click at [509, 489] on button "Encerrar conta" at bounding box center [553, 482] width 281 height 28
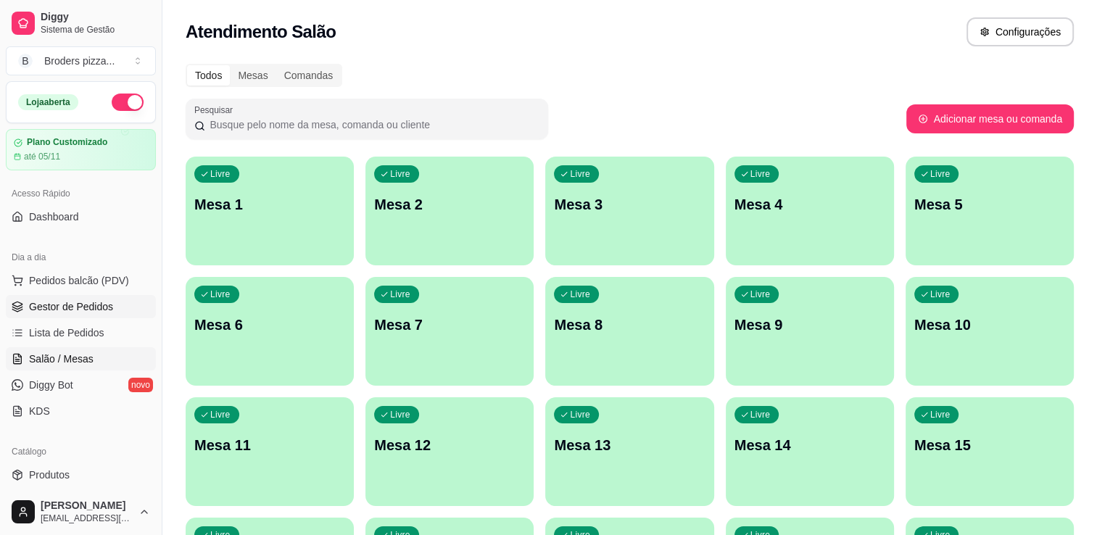
click at [70, 309] on span "Gestor de Pedidos" at bounding box center [71, 306] width 84 height 14
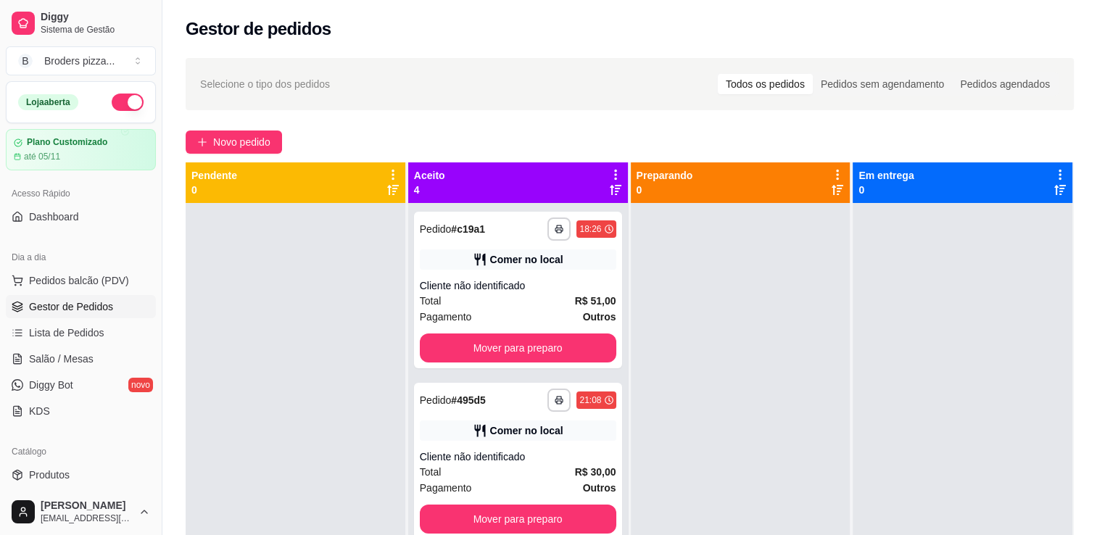
click at [609, 479] on div "**********" at bounding box center [518, 470] width 220 height 535
click at [510, 453] on div "Cliente não identificado" at bounding box center [518, 456] width 196 height 14
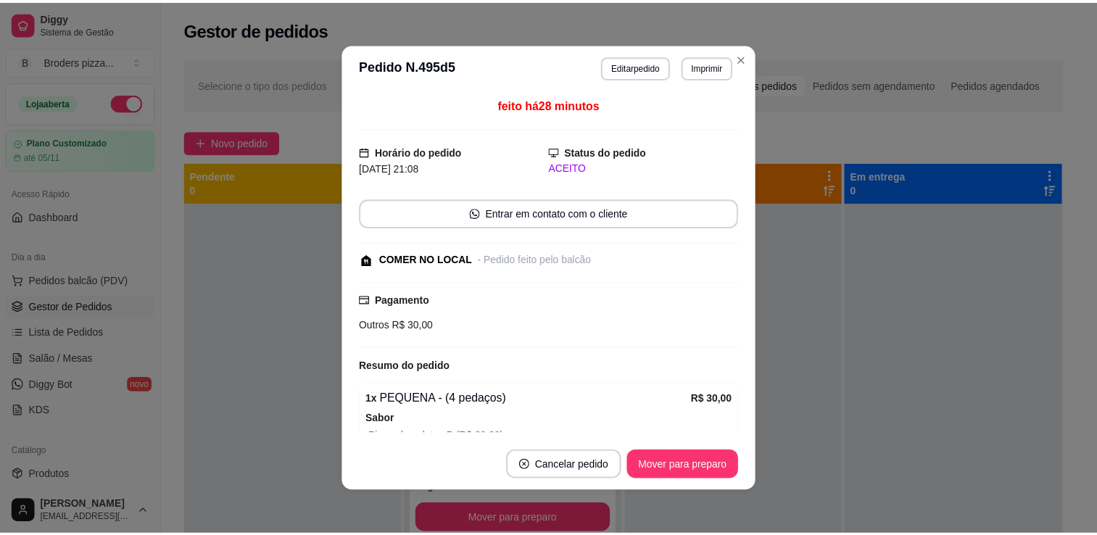
scroll to position [145, 0]
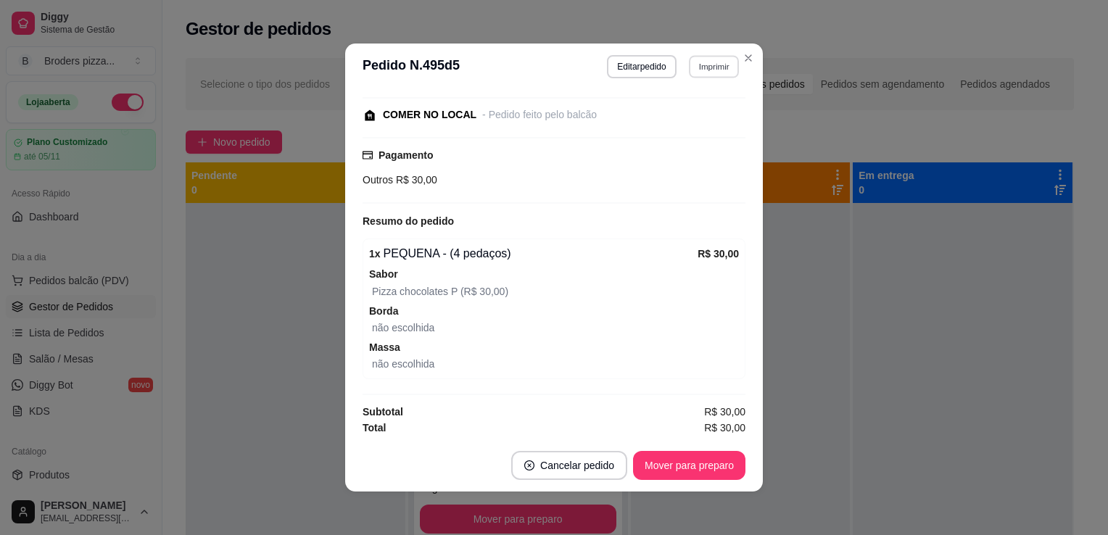
click at [710, 72] on button "Imprimir" at bounding box center [714, 66] width 50 height 22
click at [697, 116] on button "IMPRESSORA" at bounding box center [681, 117] width 101 height 22
click at [699, 469] on button "Mover para preparo" at bounding box center [688, 466] width 109 height 28
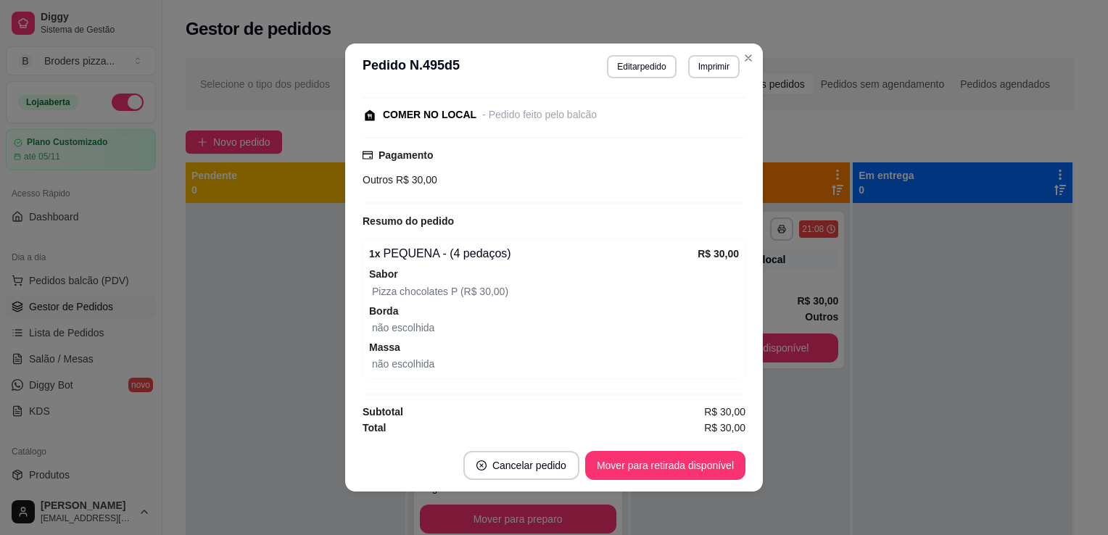
click at [740, 58] on div "**********" at bounding box center [554, 267] width 1108 height 535
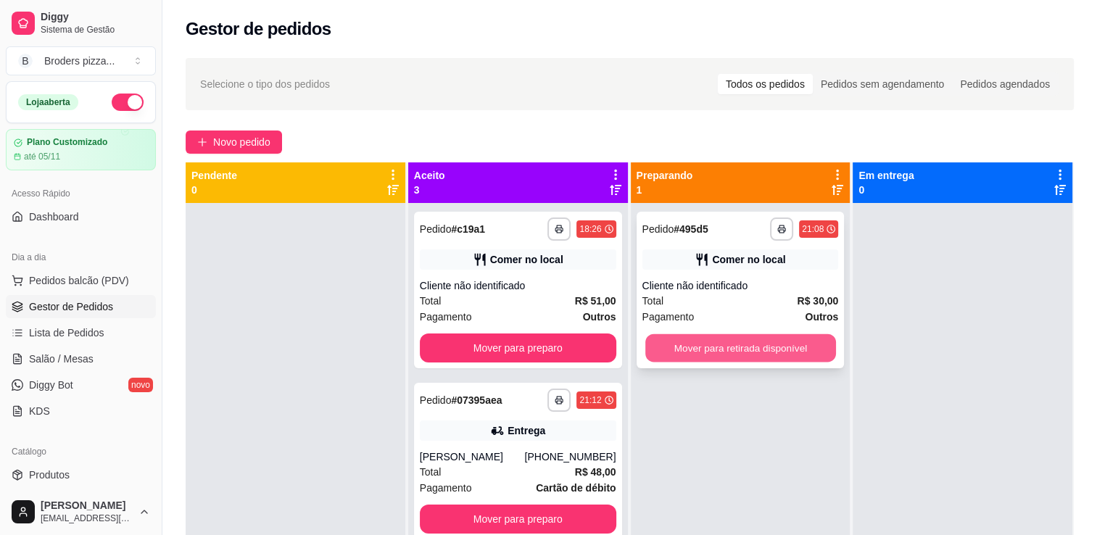
click at [747, 352] on button "Mover para retirada disponível" at bounding box center [740, 348] width 191 height 28
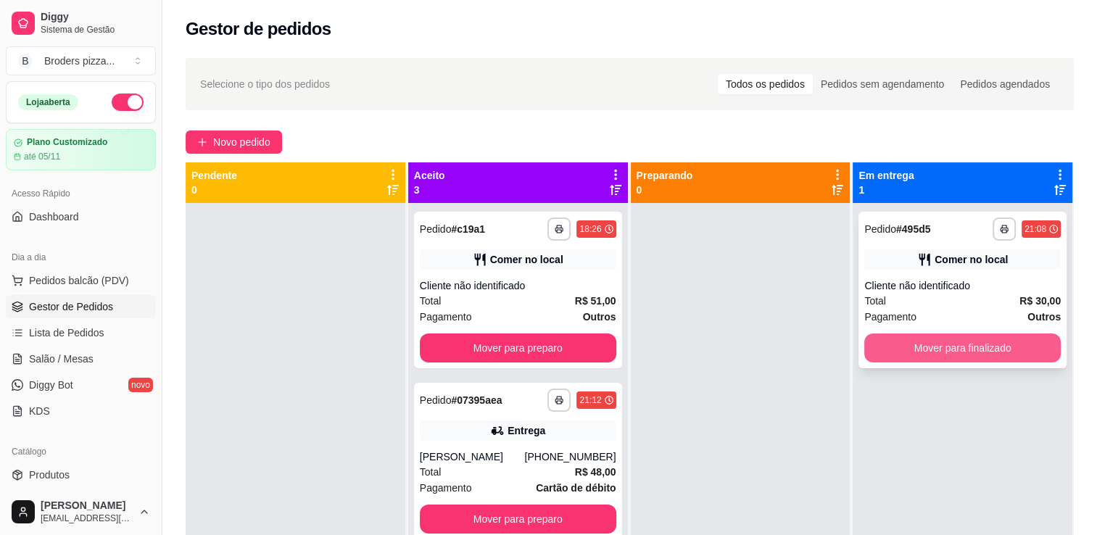
click at [939, 342] on button "Mover para finalizado" at bounding box center [962, 347] width 196 height 29
